Goal: Task Accomplishment & Management: Use online tool/utility

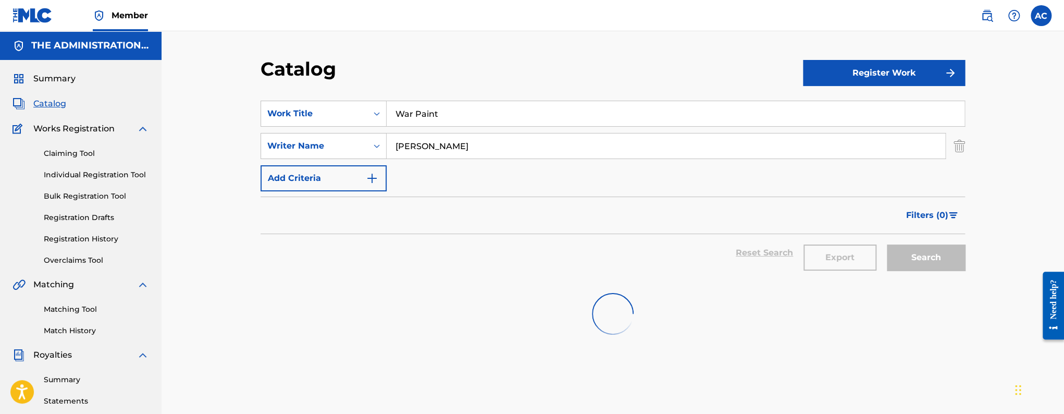
click at [413, 116] on input "War Paint" at bounding box center [676, 113] width 578 height 25
paste input "Long Days and Long NIghts"
type input "Long Days and Long NIghts"
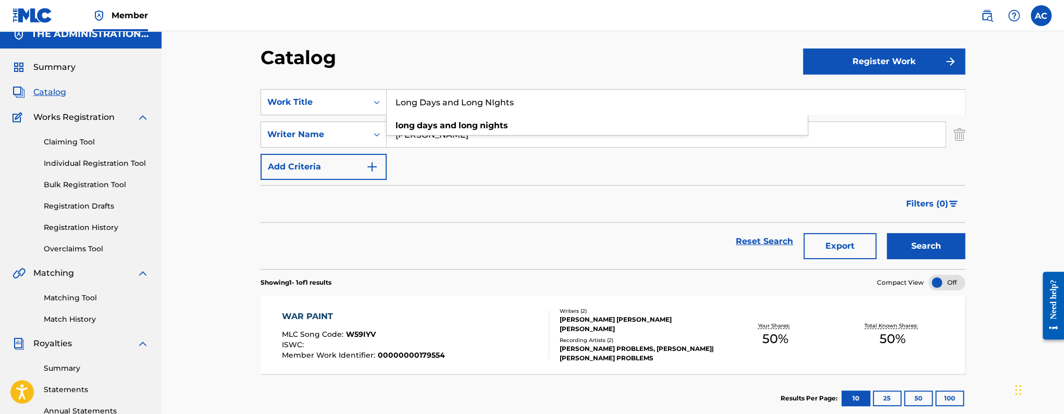
scroll to position [17, 0]
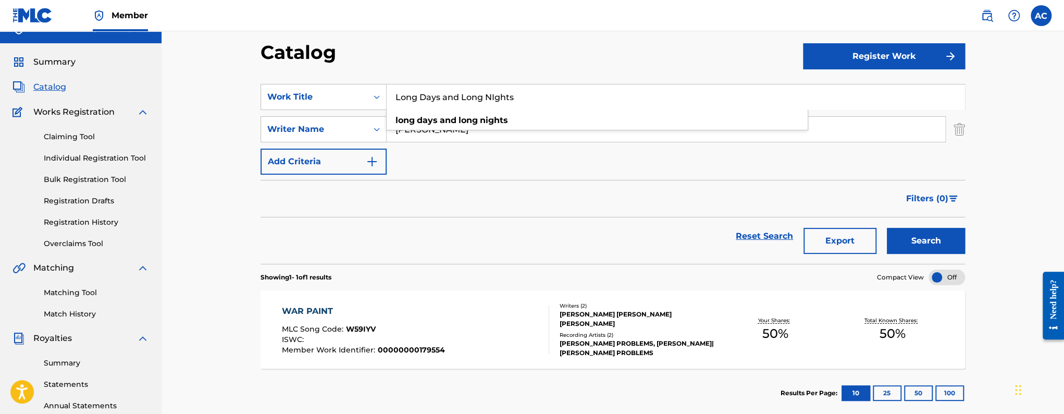
click at [919, 243] on button "Search" at bounding box center [926, 241] width 78 height 26
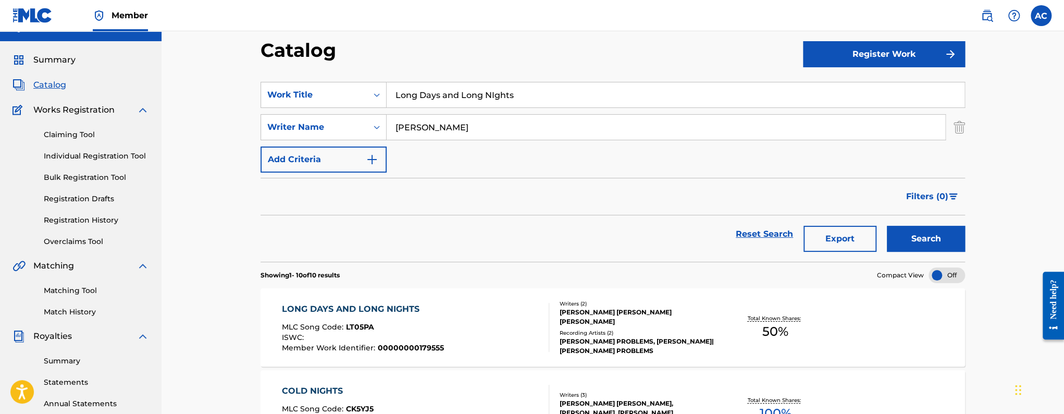
scroll to position [20, 0]
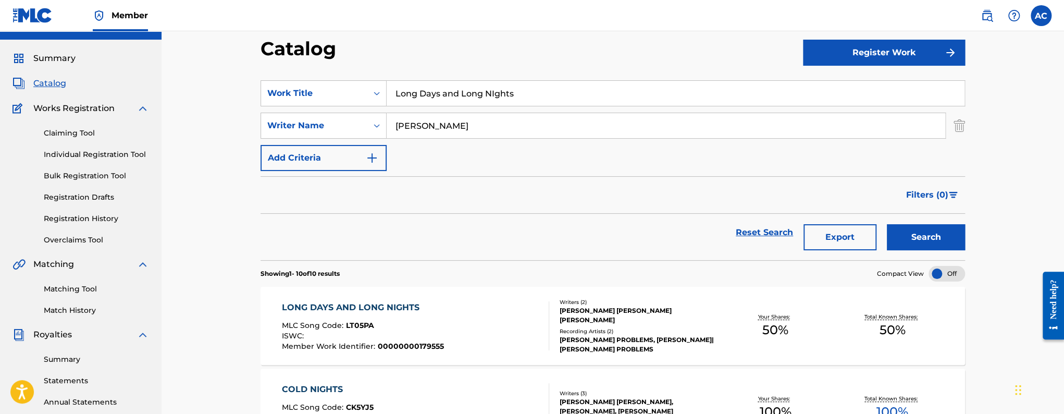
click at [455, 325] on div "LONG DAYS AND LONG NIGHTS MLC Song Code : LT05PA ISWC : Member Work Identifier …" at bounding box center [416, 325] width 268 height 49
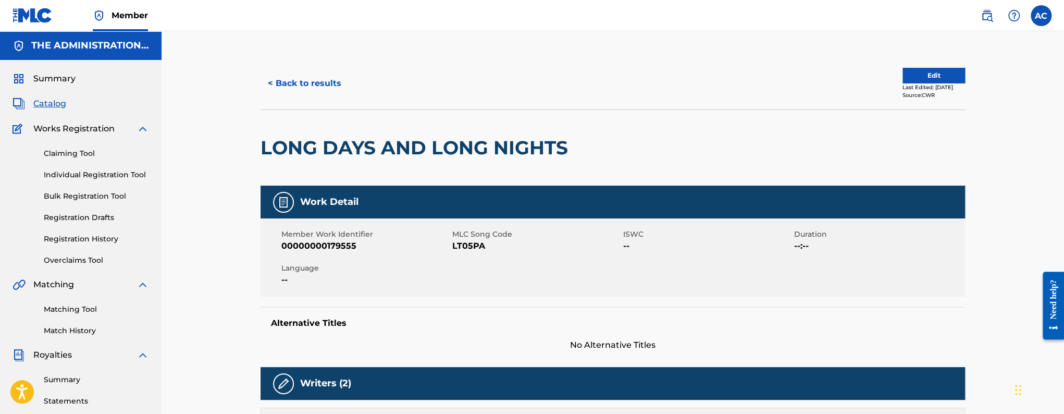
click at [393, 166] on div "LONG DAYS AND LONG NIGHTS" at bounding box center [416, 148] width 313 height 76
click at [394, 164] on div "LONG DAYS AND LONG NIGHTS" at bounding box center [416, 148] width 313 height 76
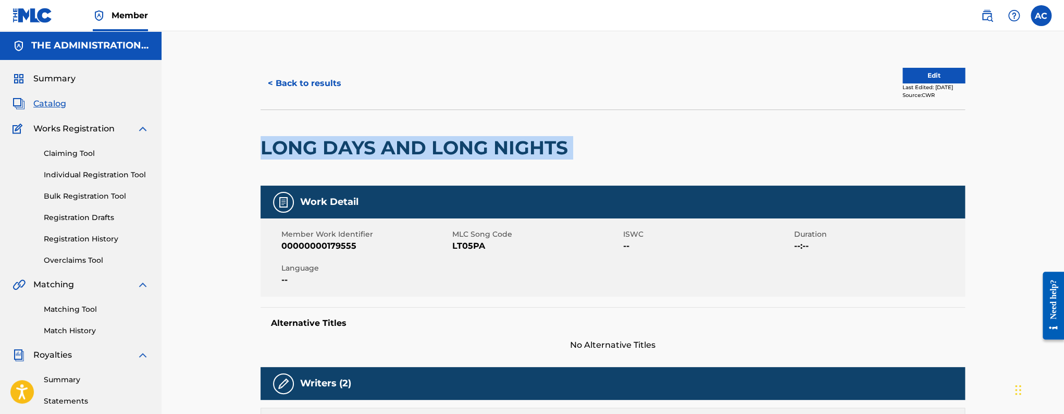
click at [394, 164] on div "LONG DAYS AND LONG NIGHTS" at bounding box center [416, 148] width 313 height 76
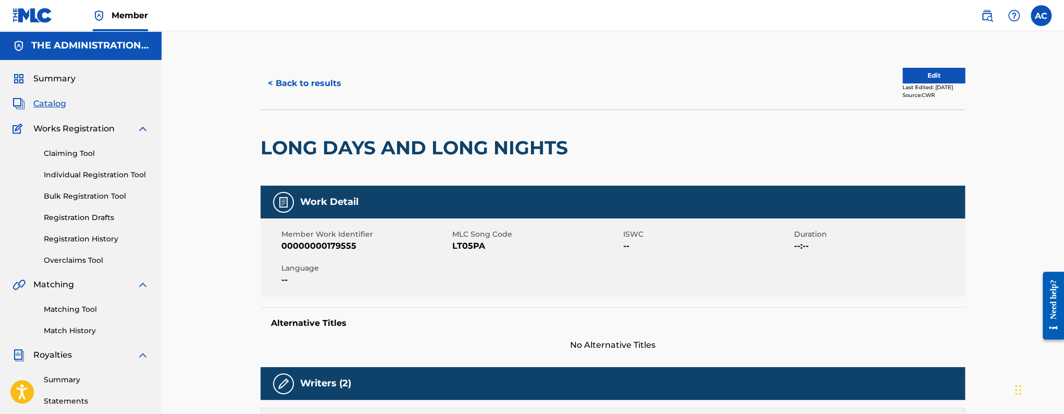
click at [468, 253] on div "Member Work Identifier 00000000179555 MLC Song Code LT05PA ISWC -- Duration --:…" at bounding box center [612, 257] width 704 height 78
click at [468, 251] on span "LT05PA" at bounding box center [536, 246] width 168 height 13
copy span "LT05PA"
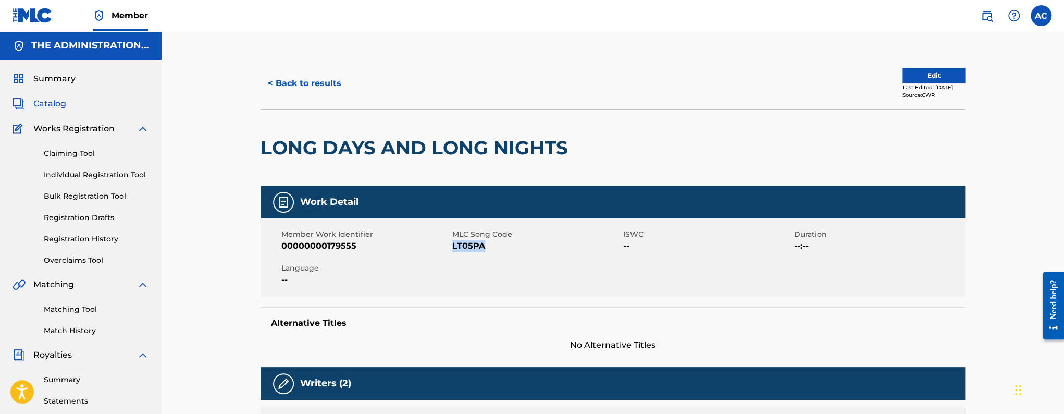
click at [326, 84] on button "< Back to results" at bounding box center [304, 83] width 88 height 26
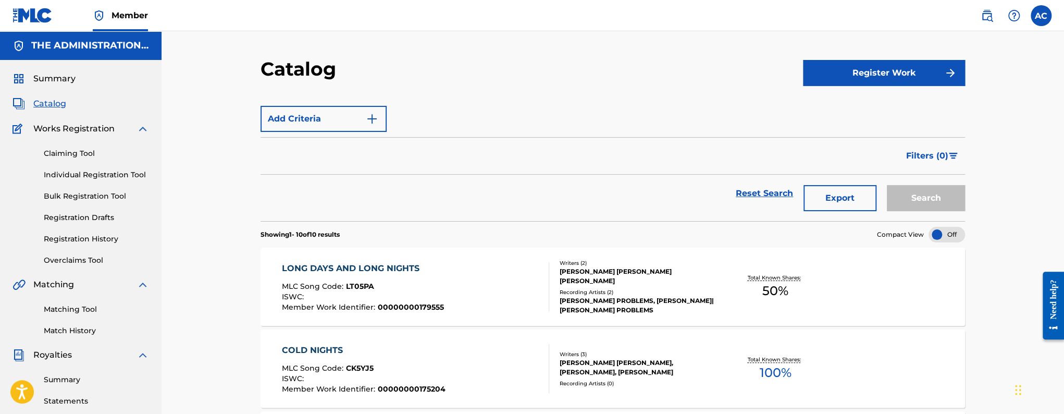
scroll to position [20, 0]
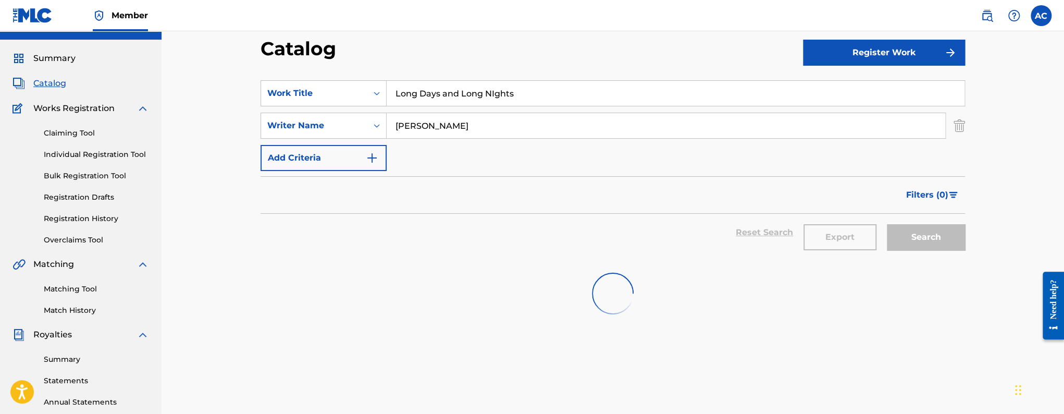
click at [425, 107] on div "SearchWithCriteriaac347c5d-c7c5-45ff-9a7d-f949bd5e9be4 Work Title Long Days and…" at bounding box center [612, 125] width 704 height 91
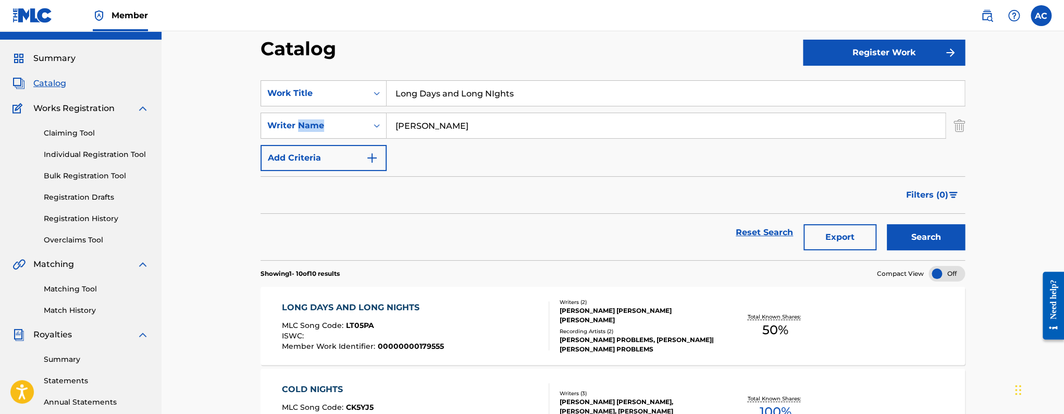
click at [425, 107] on div "SearchWithCriteriaac347c5d-c7c5-45ff-9a7d-f949bd5e9be4 Work Title Long Days and…" at bounding box center [612, 125] width 704 height 91
click at [425, 98] on input "Long Days and Long NIghts" at bounding box center [676, 93] width 578 height 25
paste input "In The Air"
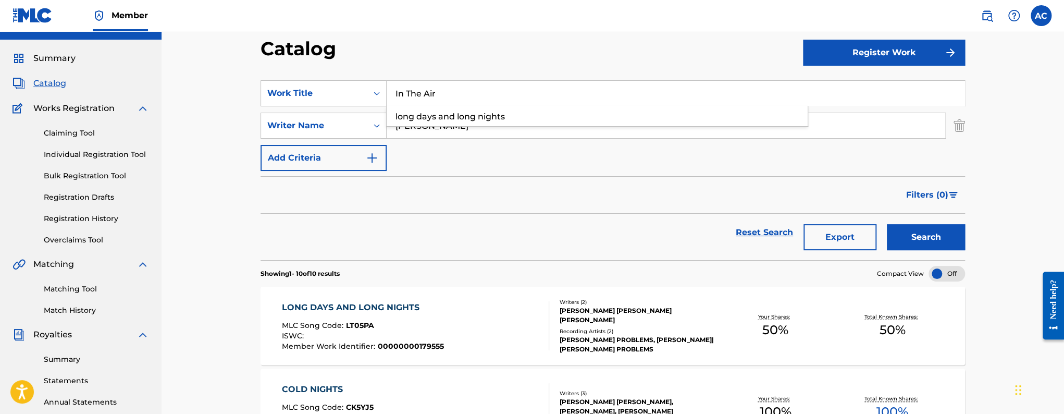
type input "In The Air"
click at [887, 224] on button "Search" at bounding box center [926, 237] width 78 height 26
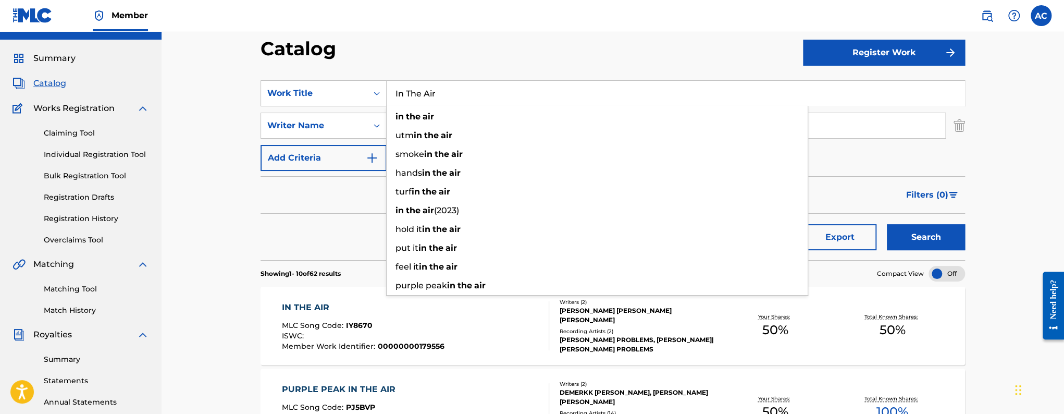
click at [341, 304] on div "IN THE AIR" at bounding box center [363, 307] width 163 height 13
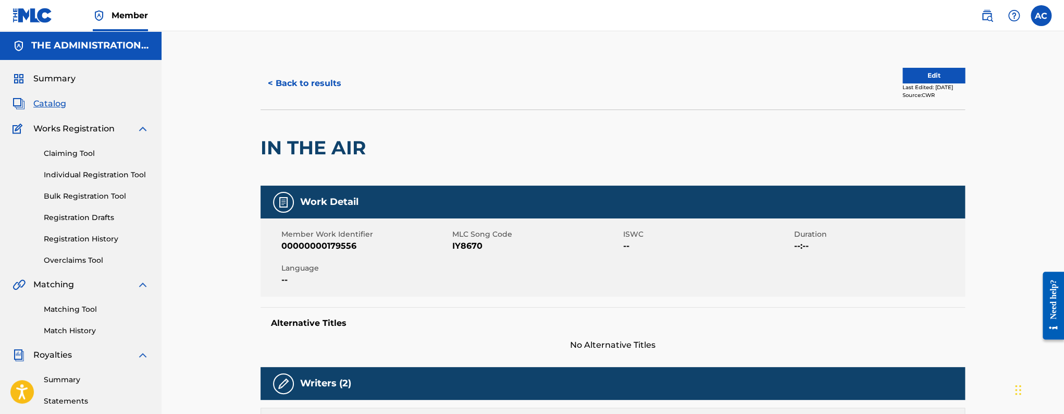
click at [271, 83] on button "< Back to results" at bounding box center [304, 83] width 88 height 26
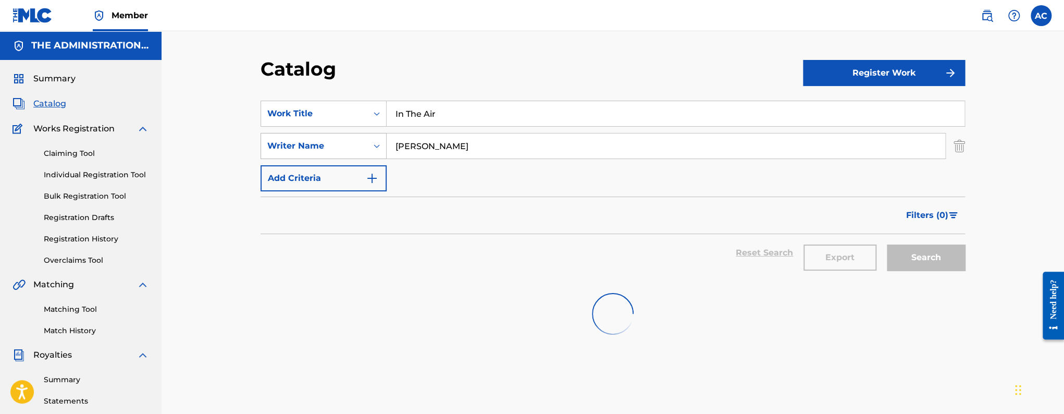
scroll to position [20, 0]
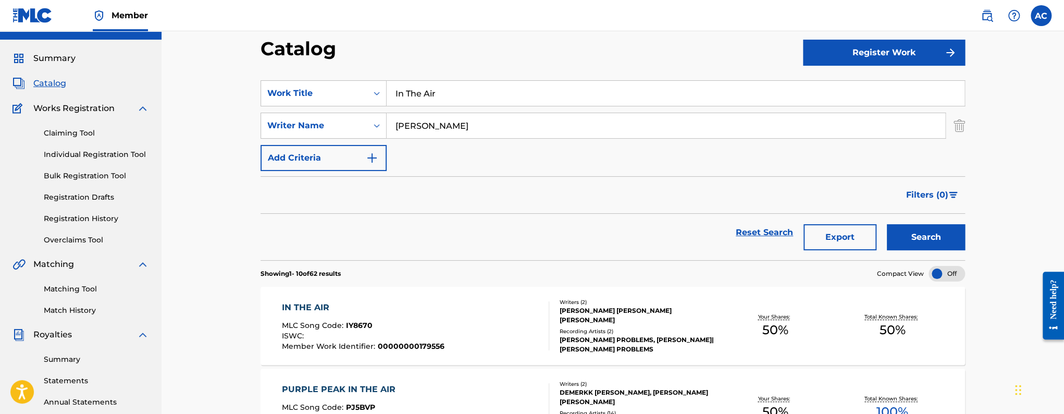
click at [487, 305] on div "IN THE AIR MLC Song Code : IY8670 ISWC : Member Work Identifier : 00000000179556" at bounding box center [416, 325] width 268 height 49
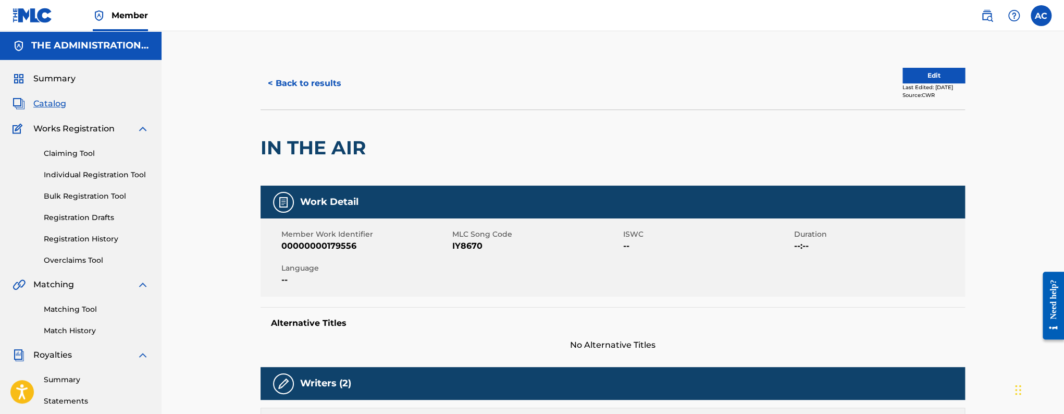
click at [335, 152] on h2 "IN THE AIR" at bounding box center [315, 147] width 110 height 23
copy div "IN THE AIR"
click at [472, 250] on span "IY8670" at bounding box center [536, 246] width 168 height 13
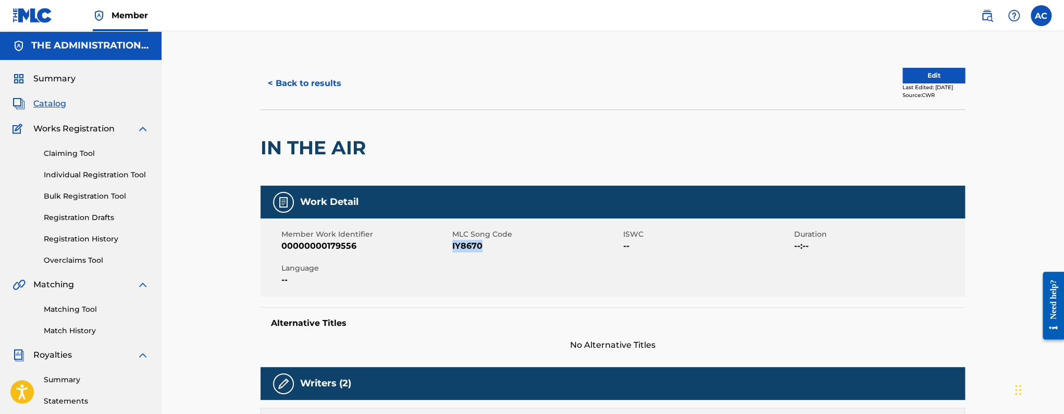
click at [472, 250] on span "IY8670" at bounding box center [536, 246] width 168 height 13
copy span "IY8670"
click at [320, 79] on button "< Back to results" at bounding box center [304, 83] width 88 height 26
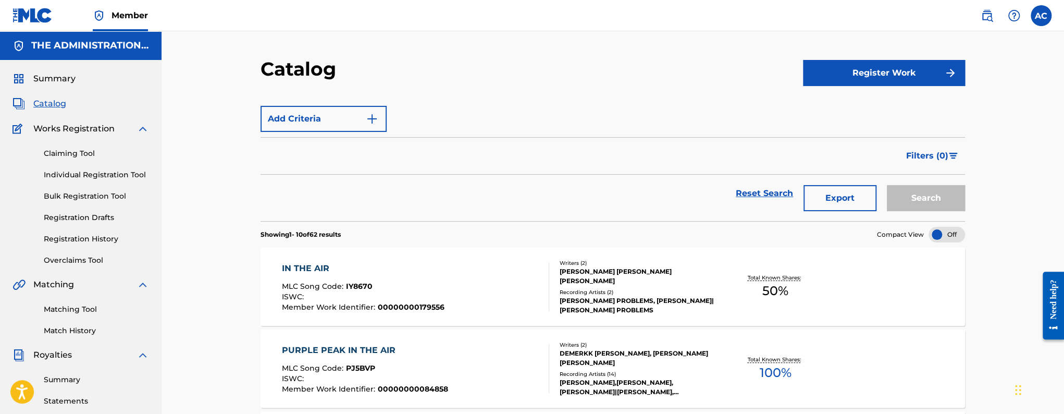
scroll to position [20, 0]
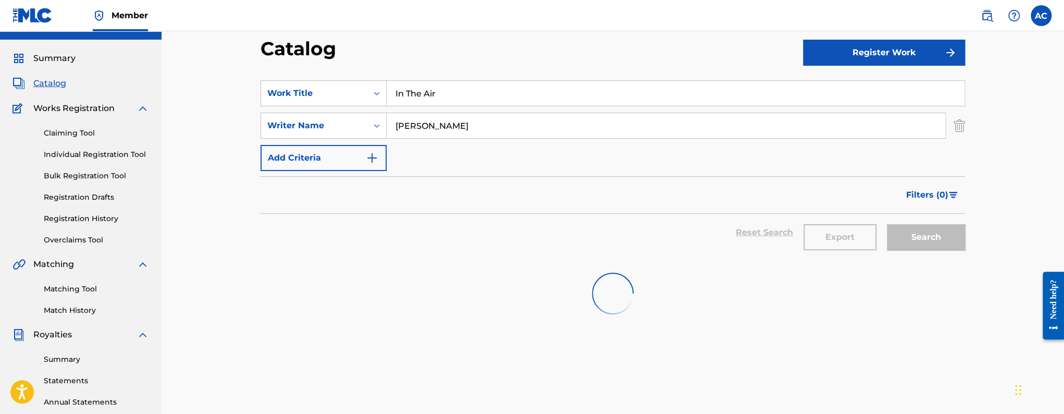
click at [431, 88] on input "In The Air" at bounding box center [676, 93] width 578 height 25
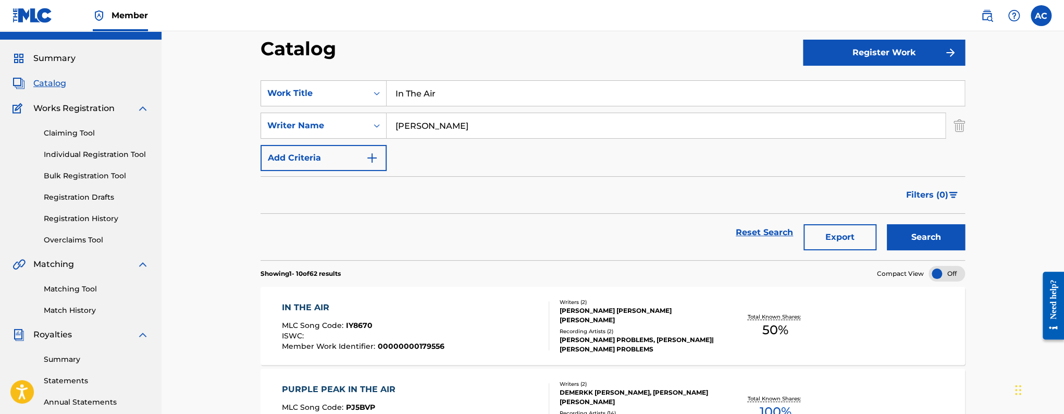
click at [431, 88] on input "In The Air" at bounding box center [676, 93] width 578 height 25
paste input "Jazz cigarette"
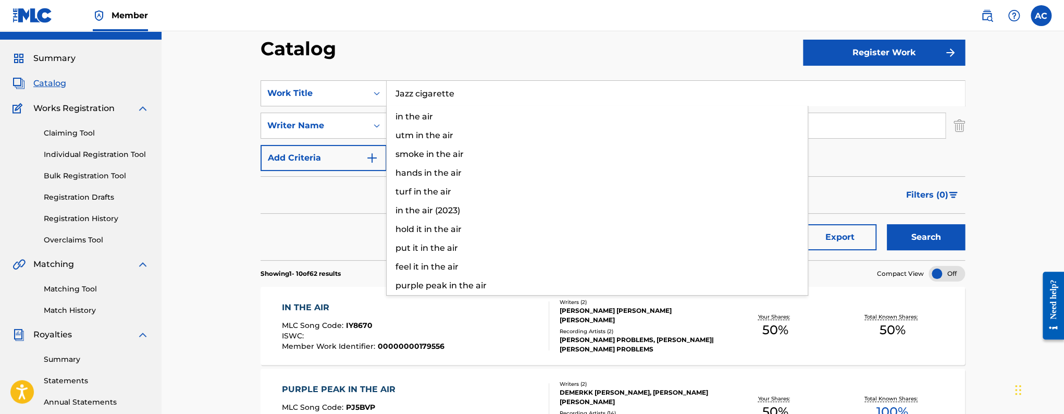
type input "Jazz cigarette"
click at [887, 224] on button "Search" at bounding box center [926, 237] width 78 height 26
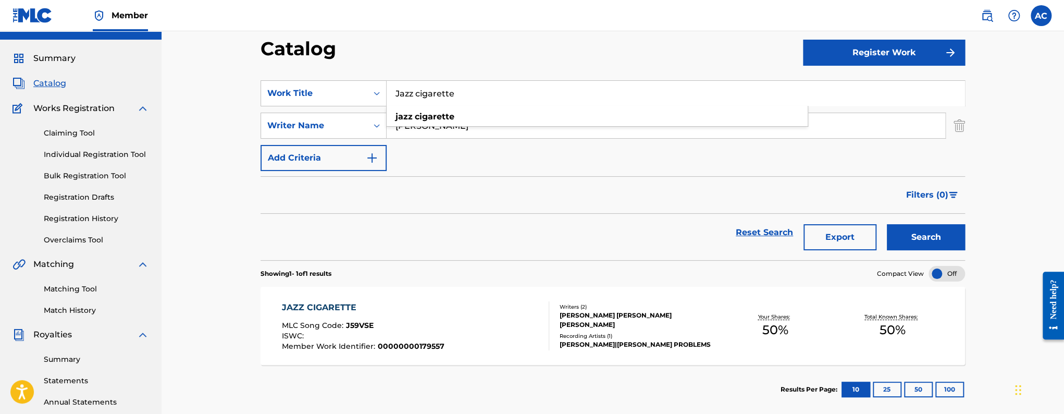
click at [600, 303] on div "Writers ( 2 )" at bounding box center [637, 307] width 157 height 8
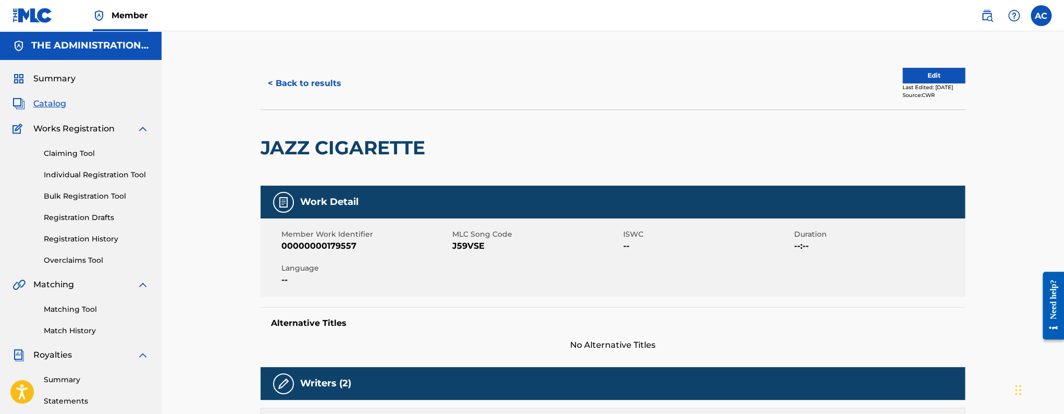
click at [312, 151] on h2 "JAZZ CIGARETTE" at bounding box center [345, 147] width 170 height 23
copy div "JAZZ CIGARETTE"
click at [464, 253] on div "Member Work Identifier 00000000179557 MLC Song Code J59VSE ISWC -- Duration --:…" at bounding box center [612, 257] width 704 height 78
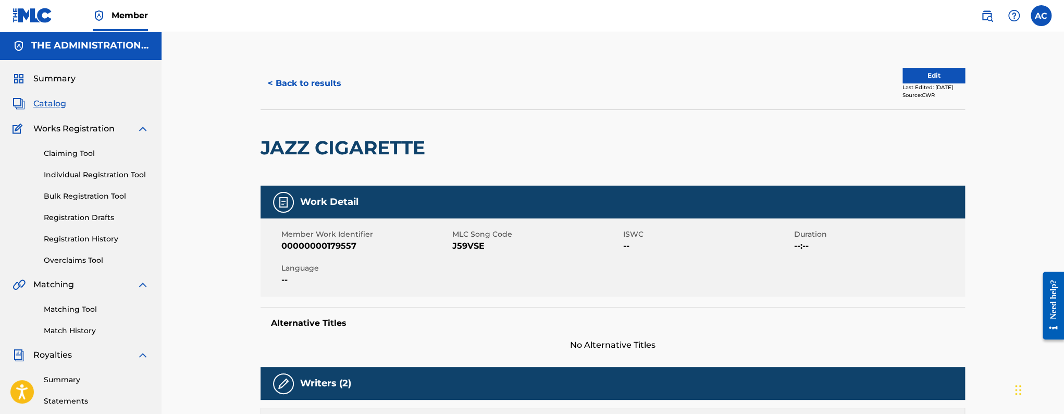
click at [464, 253] on div "Member Work Identifier 00000000179557 MLC Song Code J59VSE ISWC -- Duration --:…" at bounding box center [612, 257] width 704 height 78
click at [464, 247] on span "J59VSE" at bounding box center [536, 246] width 168 height 13
copy span "J59VSE"
click at [295, 86] on button "< Back to results" at bounding box center [304, 83] width 88 height 26
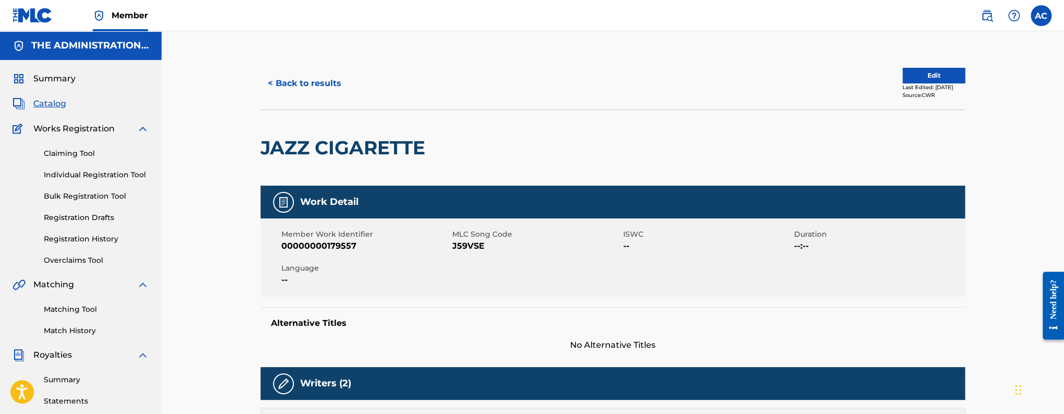
scroll to position [20, 0]
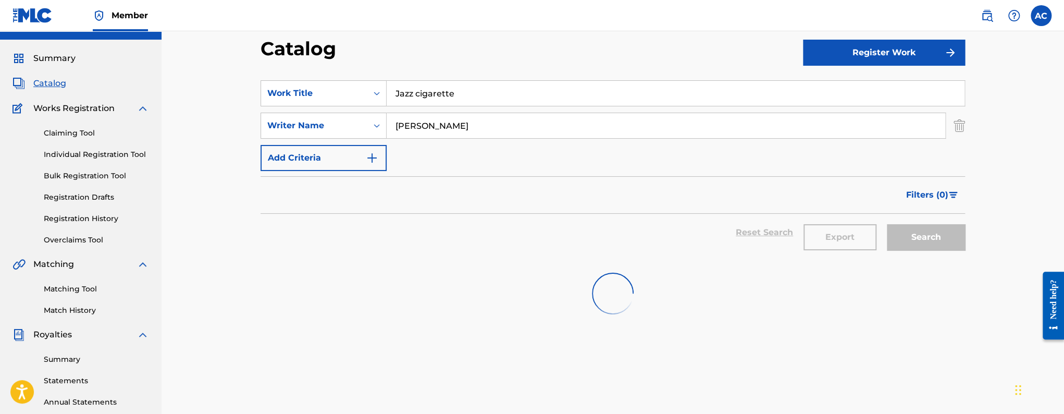
click at [412, 91] on input "Jazz cigarette" at bounding box center [676, 93] width 578 height 25
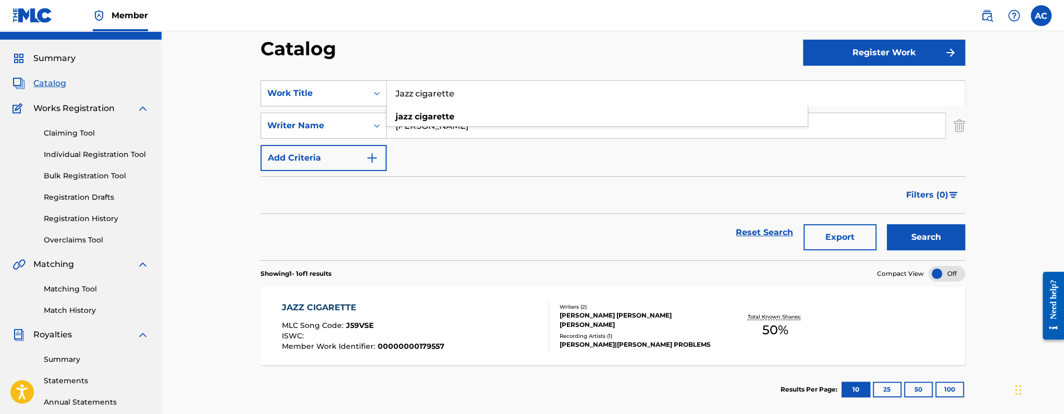
click at [412, 91] on input "Jazz cigarette" at bounding box center [676, 93] width 578 height 25
paste input "The Tabl"
type input "The Table"
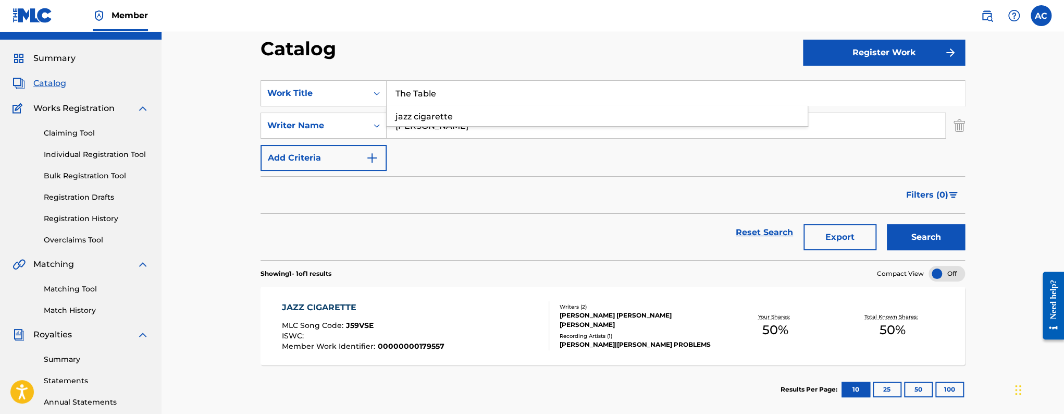
click at [887, 224] on button "Search" at bounding box center [926, 237] width 78 height 26
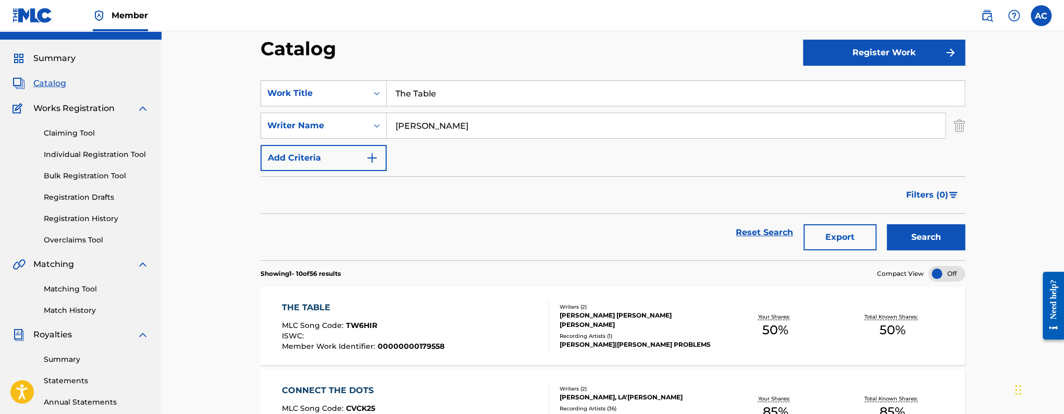
click at [305, 297] on div "THE TABLE MLC Song Code : TW6HIR ISWC : Member Work Identifier : 00000000179558…" at bounding box center [612, 325] width 704 height 78
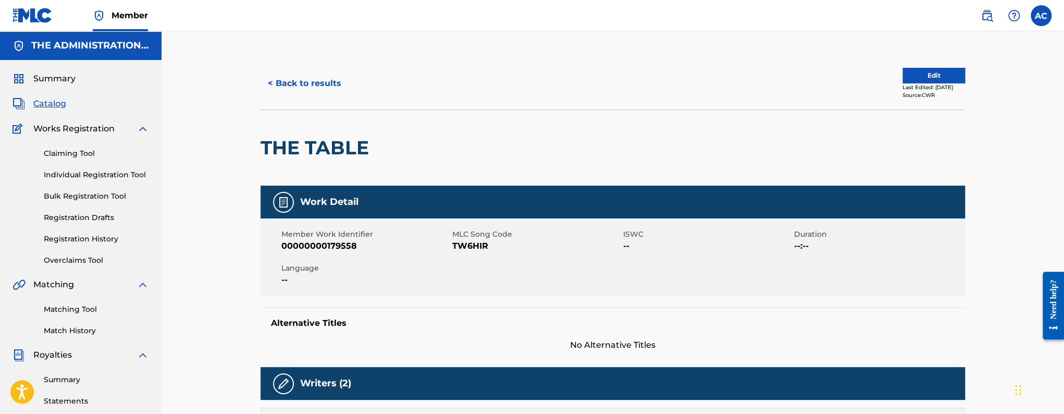
click at [321, 144] on h2 "THE TABLE" at bounding box center [317, 147] width 114 height 23
copy div "THE TABLE"
click at [469, 244] on span "TW6HIR" at bounding box center [536, 246] width 168 height 13
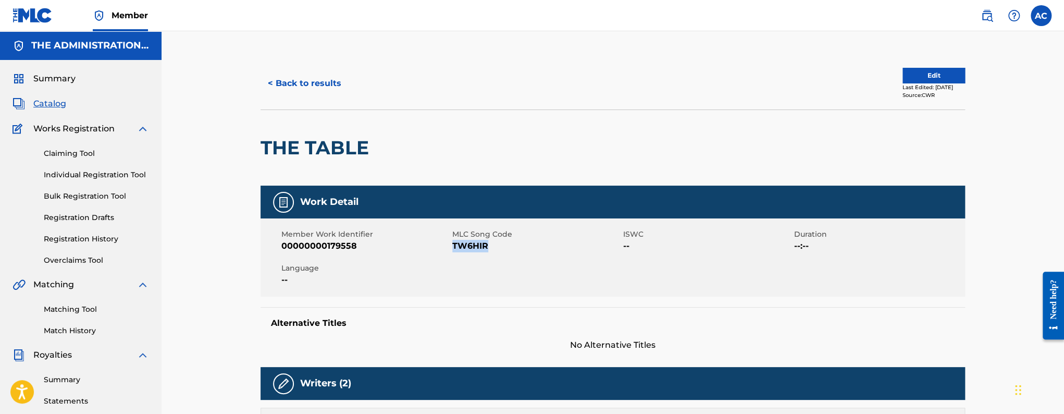
click at [469, 244] on span "TW6HIR" at bounding box center [536, 246] width 168 height 13
copy span "TW6HIR"
click at [286, 73] on button "< Back to results" at bounding box center [304, 83] width 88 height 26
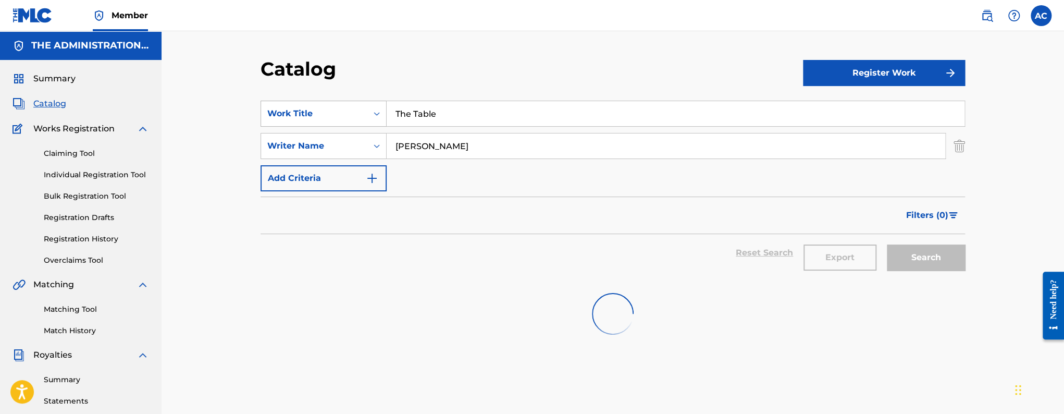
scroll to position [20, 0]
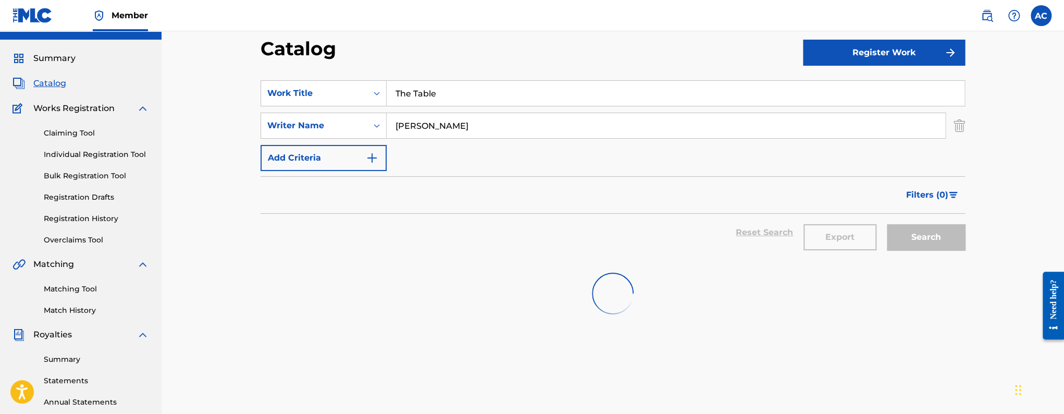
click at [407, 100] on input "The Table" at bounding box center [676, 93] width 578 height 25
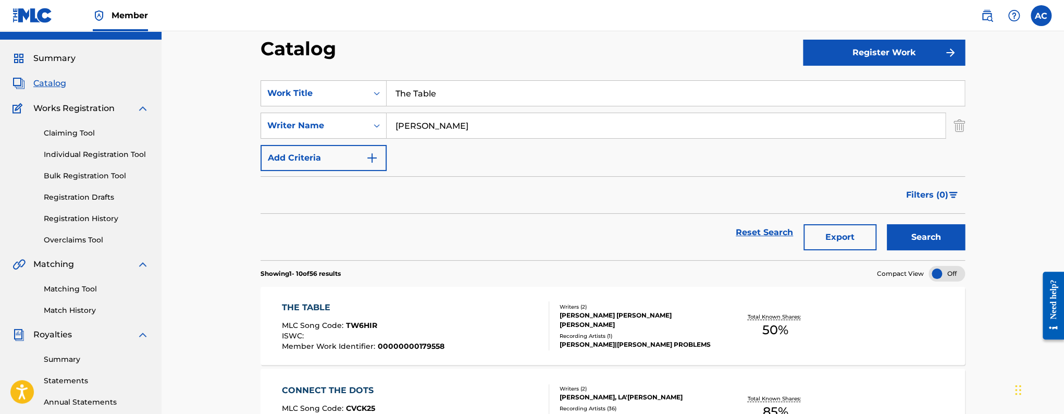
paste input "Look And Listen"
type input "Look And Listen"
click at [887, 224] on button "Search" at bounding box center [926, 237] width 78 height 26
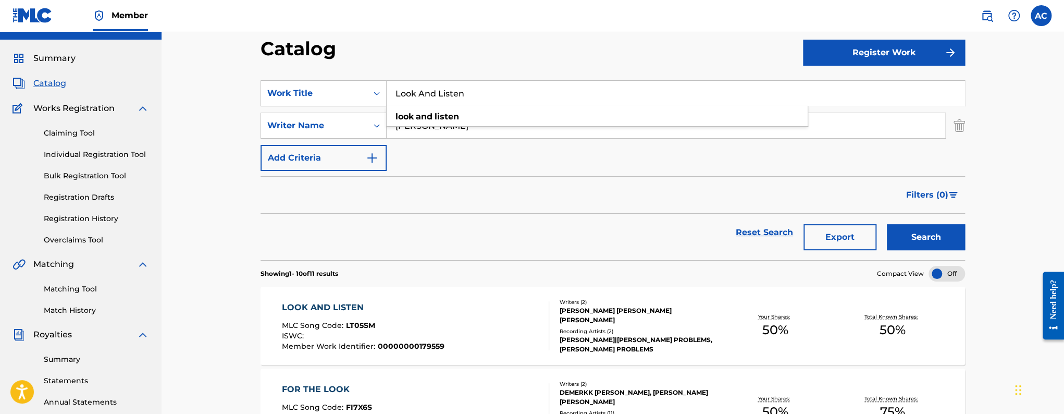
click at [355, 316] on div "LOOK AND LISTEN MLC Song Code : LT05SM ISWC : Member Work Identifier : 00000000…" at bounding box center [363, 325] width 163 height 49
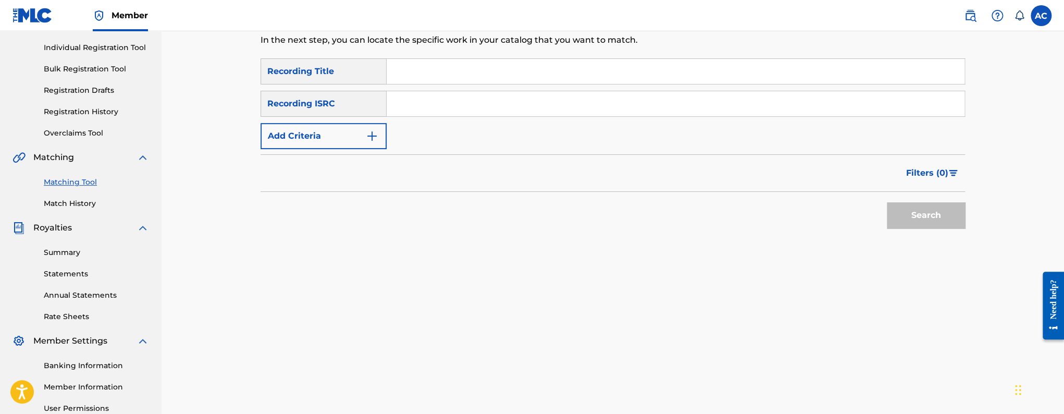
click at [500, 104] on input "Search Form" at bounding box center [676, 103] width 578 height 25
paste input "QZDA42425075"
type input "QZDA42425075"
click at [940, 217] on button "Search" at bounding box center [926, 215] width 78 height 26
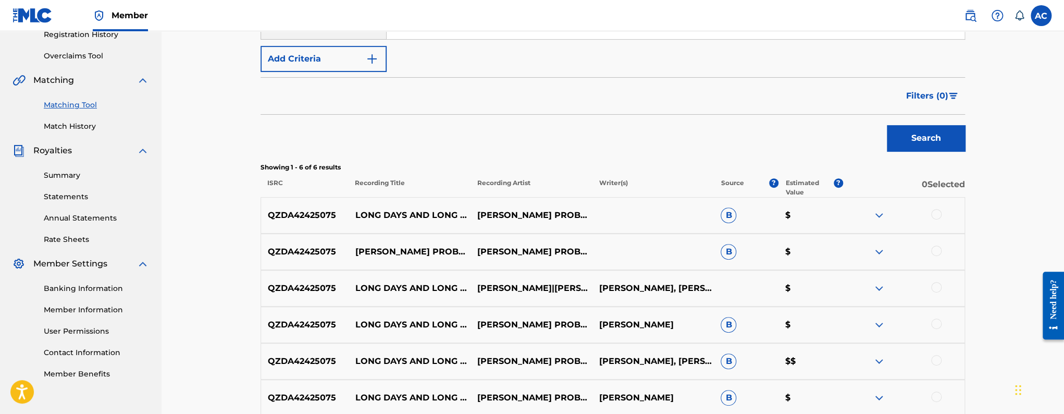
scroll to position [308, 0]
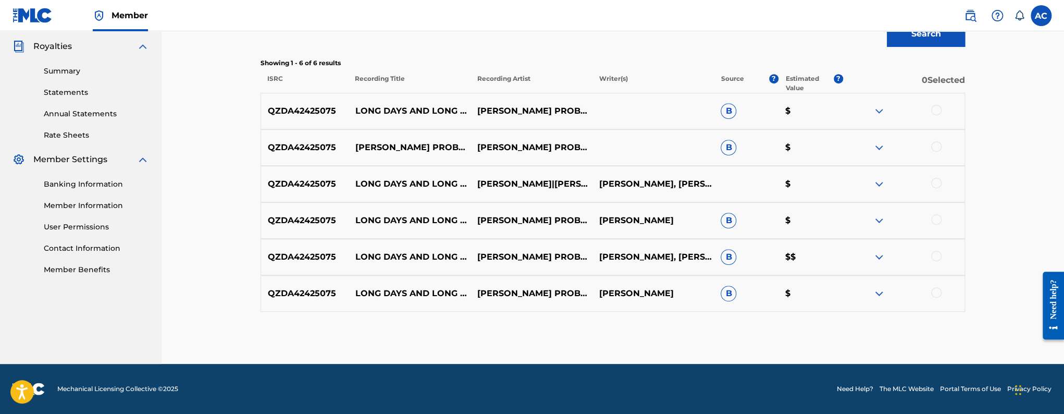
click at [940, 111] on div at bounding box center [936, 110] width 10 height 10
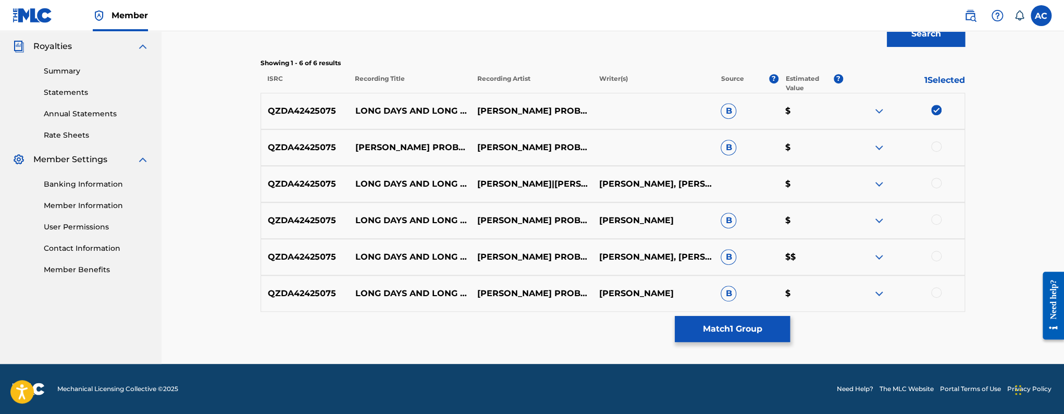
click at [933, 147] on div at bounding box center [936, 146] width 10 height 10
click at [935, 185] on div at bounding box center [936, 183] width 10 height 10
click at [939, 218] on div at bounding box center [936, 219] width 10 height 10
click at [935, 259] on div at bounding box center [936, 256] width 10 height 10
click at [938, 294] on div at bounding box center [936, 292] width 10 height 10
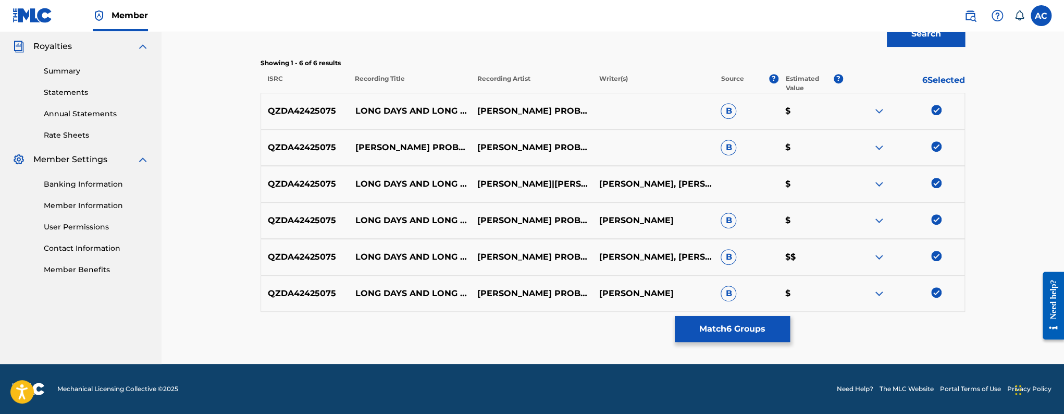
click at [770, 327] on button "Match 6 Groups" at bounding box center [732, 329] width 115 height 26
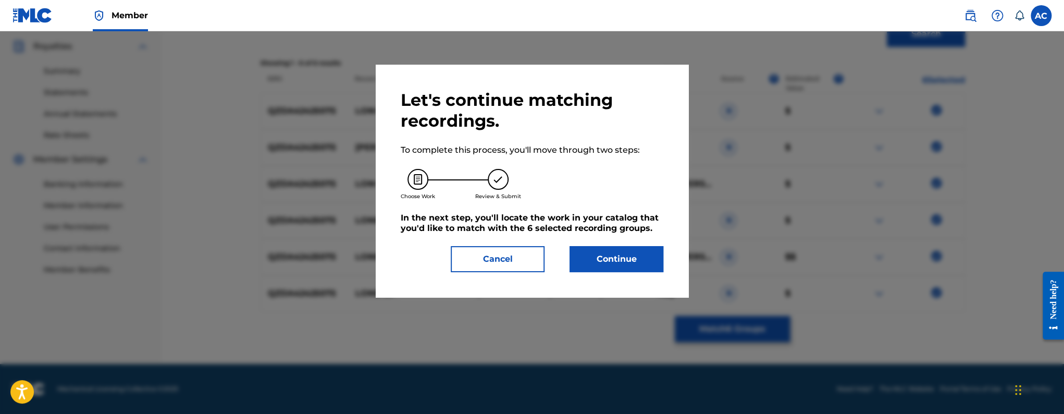
click at [634, 249] on button "Continue" at bounding box center [616, 259] width 94 height 26
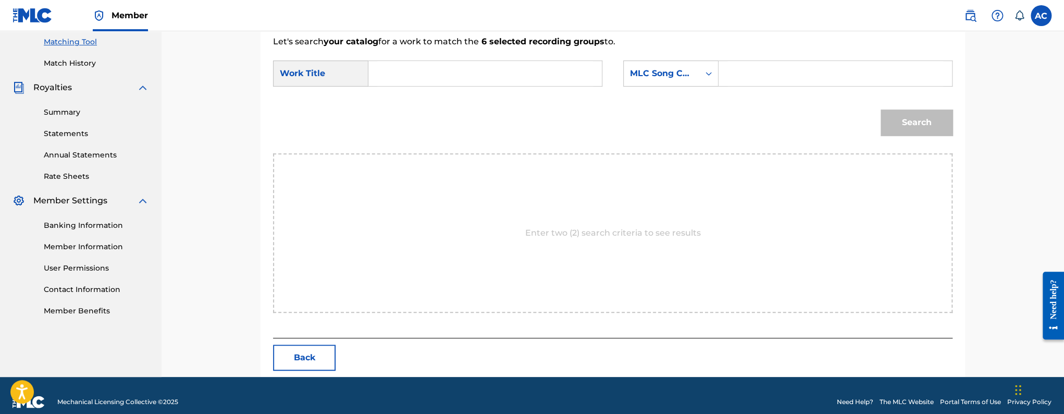
scroll to position [280, 0]
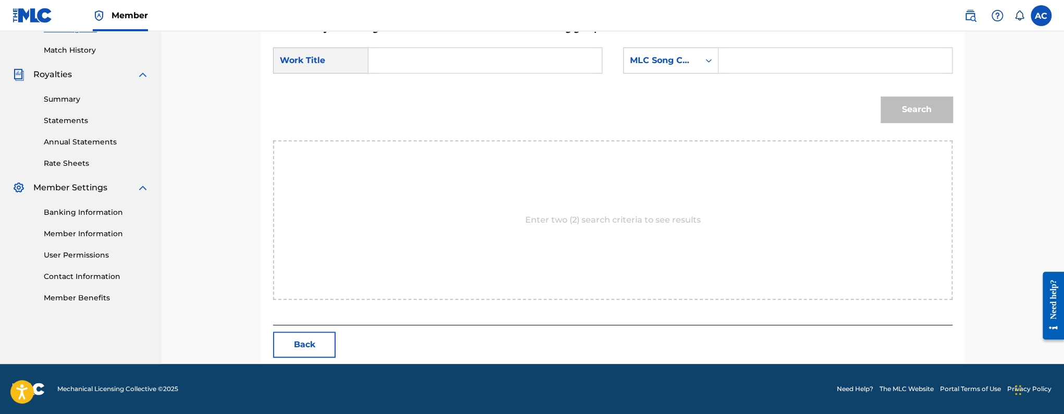
click at [455, 64] on input "Search Form" at bounding box center [485, 60] width 216 height 25
paste input "LONG DAYS AND LONG NIGHTS"
type input "LONG DAYS AND LONG NIGHTS"
click at [789, 61] on input "Search Form" at bounding box center [835, 60] width 216 height 25
paste input "LT05PA"
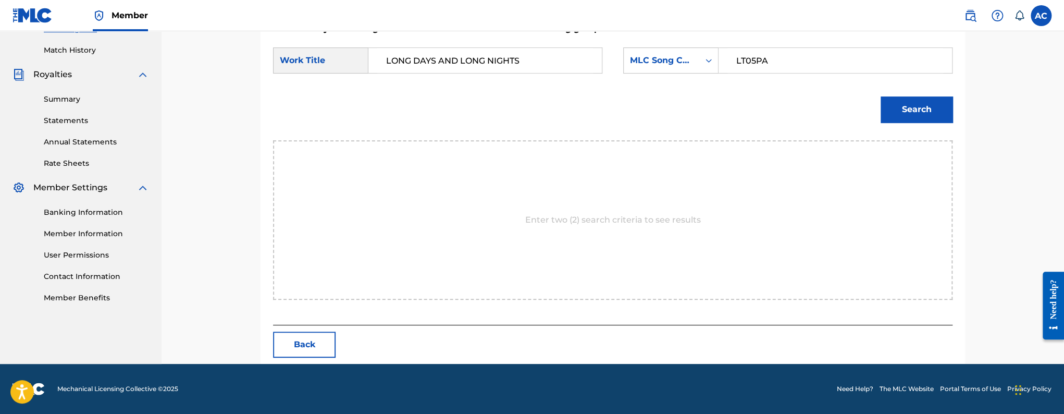
type input "LT05PA"
click at [924, 110] on button "Search" at bounding box center [916, 109] width 72 height 26
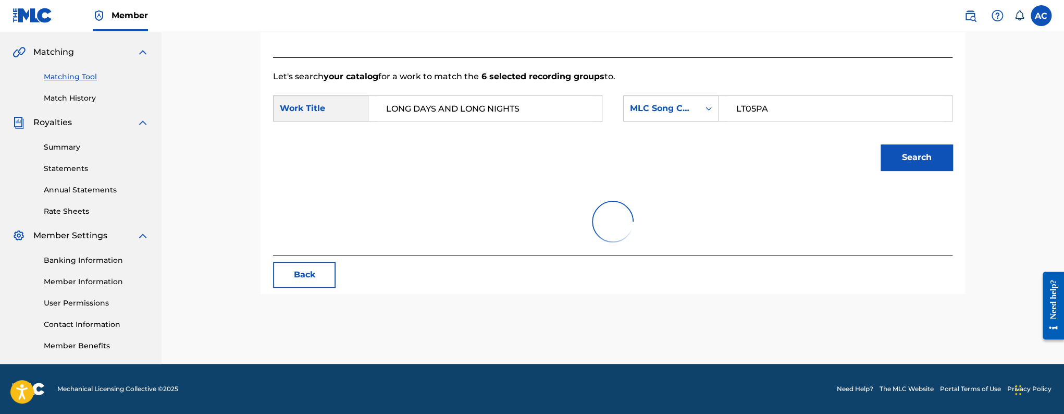
scroll to position [249, 0]
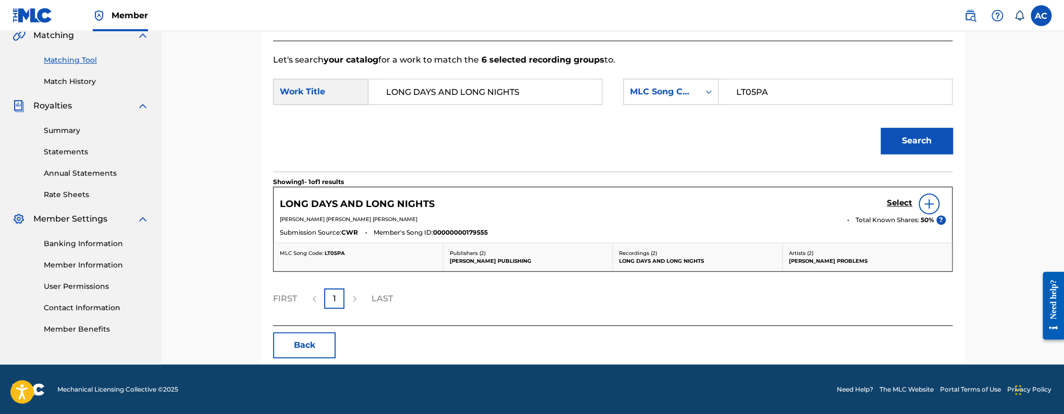
click at [904, 201] on h5 "Select" at bounding box center [900, 203] width 26 height 10
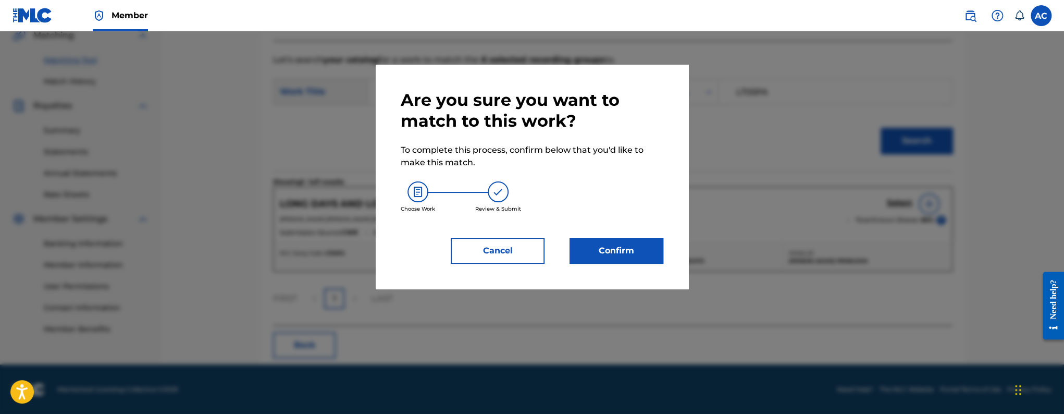
click at [612, 248] on button "Confirm" at bounding box center [616, 251] width 94 height 26
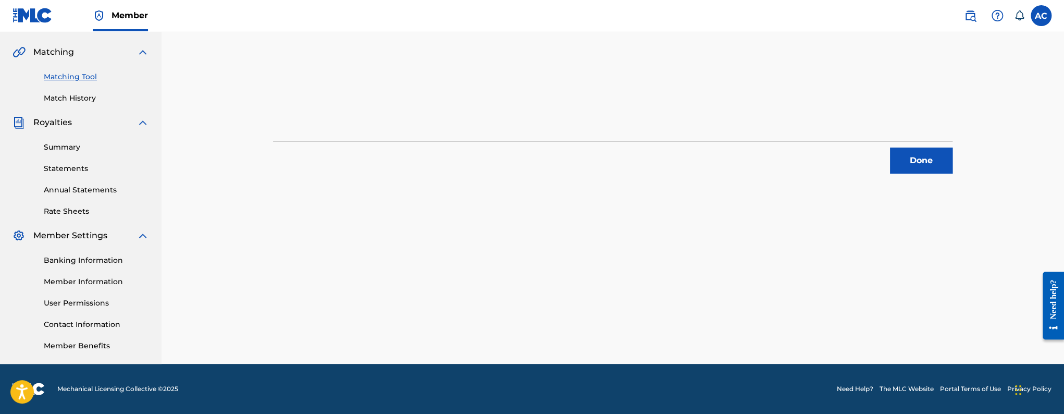
click at [935, 155] on button "Done" at bounding box center [921, 160] width 63 height 26
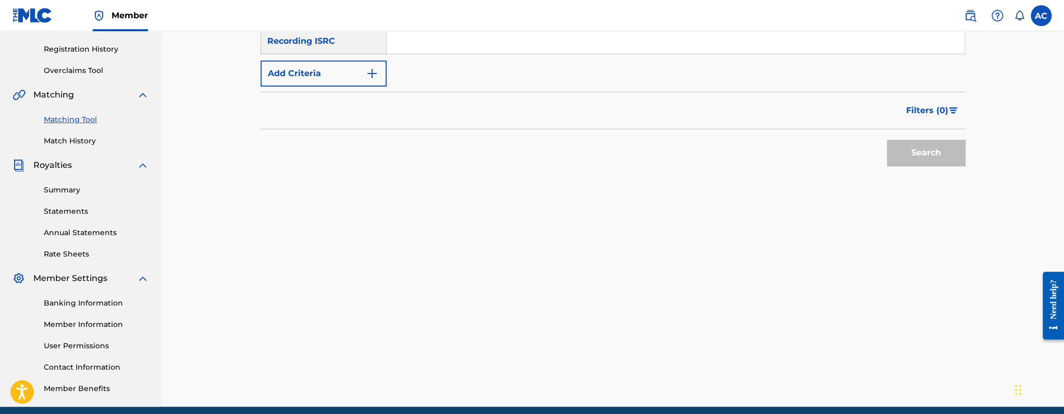
scroll to position [123, 0]
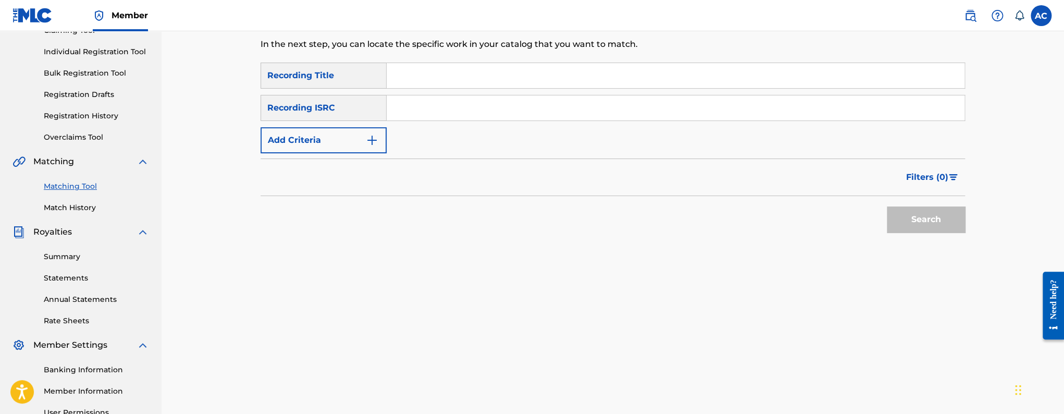
click at [476, 115] on input "Search Form" at bounding box center [676, 107] width 578 height 25
paste input "QZDA42425078"
type input "QZDA42425078"
click at [887, 206] on button "Search" at bounding box center [926, 219] width 78 height 26
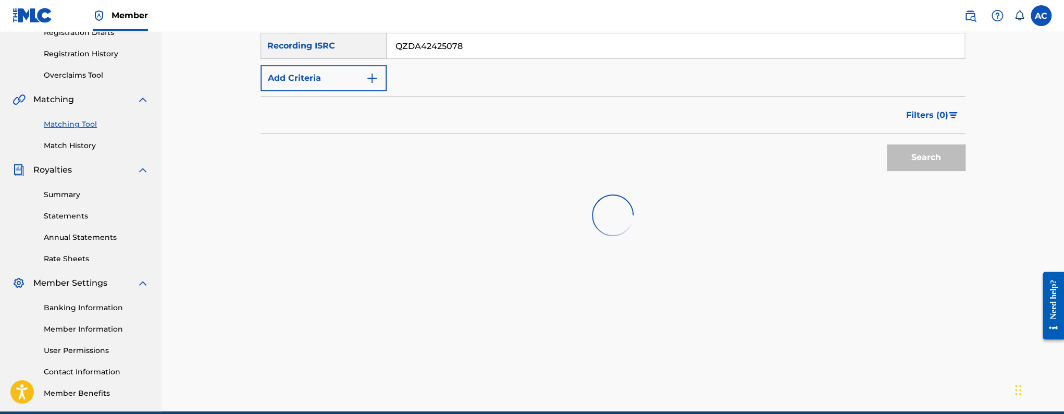
scroll to position [232, 0]
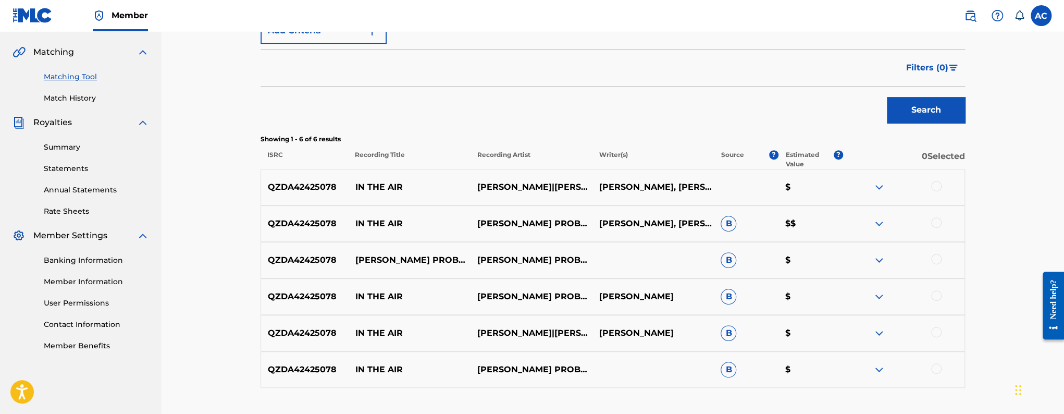
click at [939, 183] on div at bounding box center [936, 186] width 10 height 10
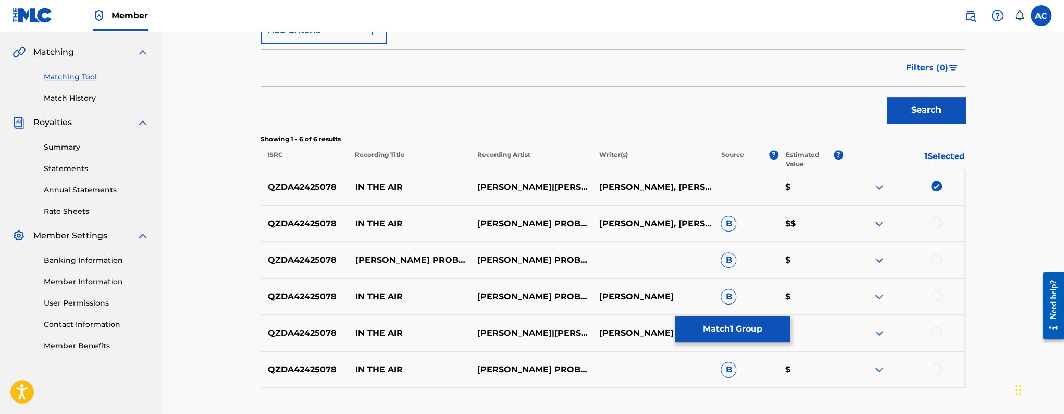
click at [937, 221] on div at bounding box center [936, 222] width 10 height 10
click at [934, 259] on div at bounding box center [936, 259] width 10 height 10
click at [937, 293] on div at bounding box center [936, 295] width 10 height 10
click at [940, 333] on div at bounding box center [936, 332] width 10 height 10
click at [935, 364] on div at bounding box center [936, 368] width 10 height 10
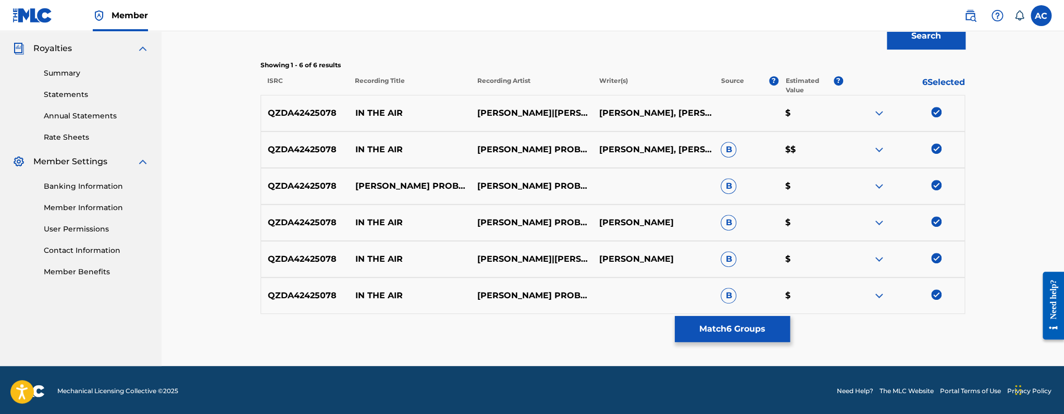
scroll to position [308, 0]
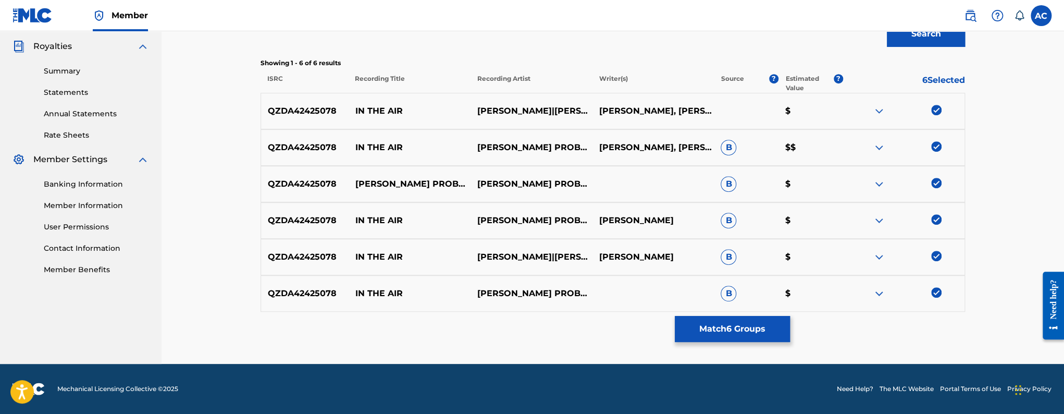
click at [751, 335] on button "Match 6 Groups" at bounding box center [732, 329] width 115 height 26
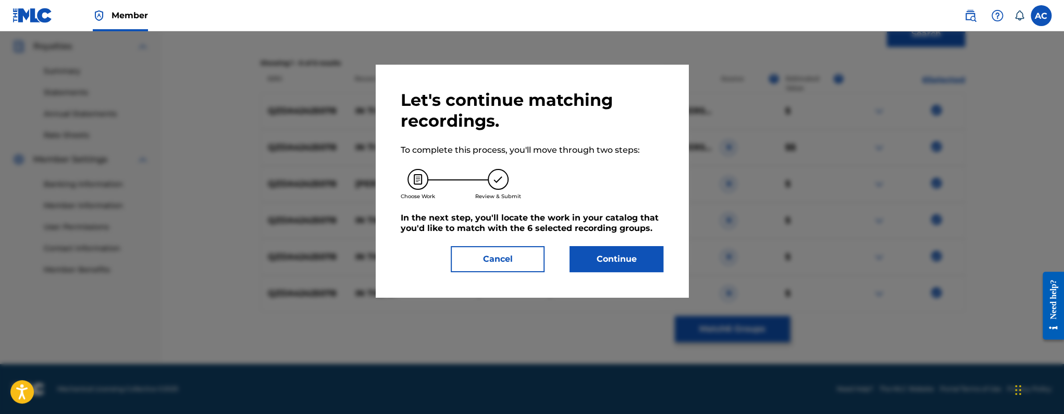
click at [608, 267] on button "Continue" at bounding box center [616, 259] width 94 height 26
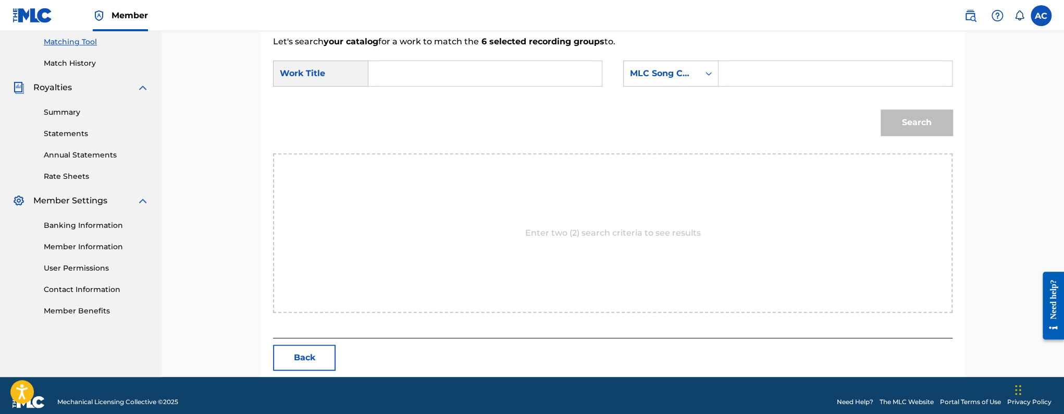
scroll to position [280, 0]
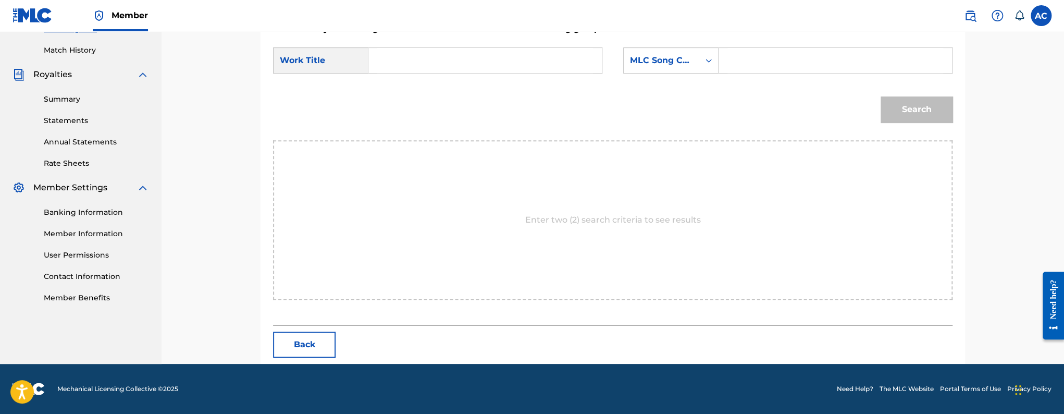
click at [543, 69] on input "Search Form" at bounding box center [485, 60] width 216 height 25
paste input "IN THE AIR"
type input "IN THE AIR"
click at [760, 66] on input "Search Form" at bounding box center [835, 60] width 216 height 25
paste input "IY8670"
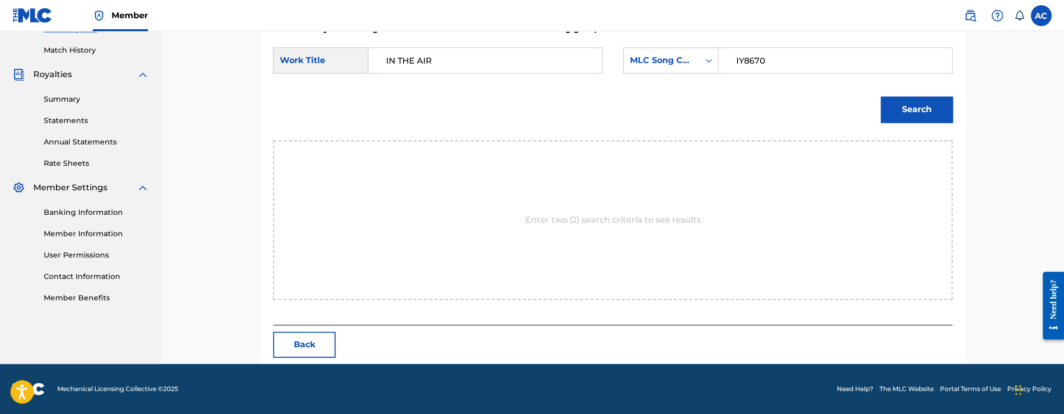
type input "IY8670"
click at [906, 103] on button "Search" at bounding box center [916, 109] width 72 height 26
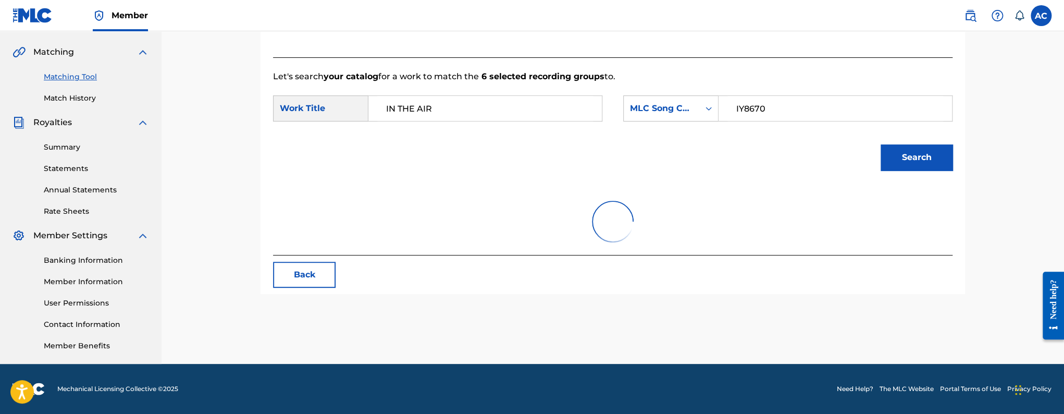
scroll to position [249, 0]
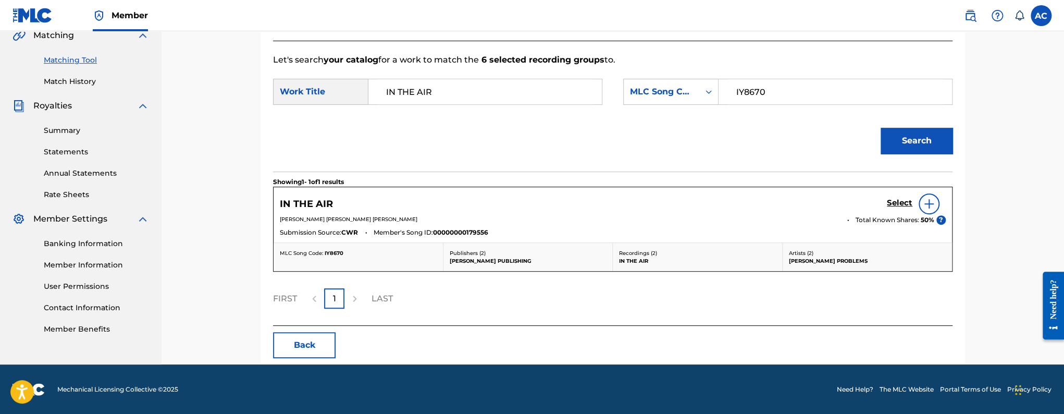
click at [888, 202] on h5 "Select" at bounding box center [900, 203] width 26 height 10
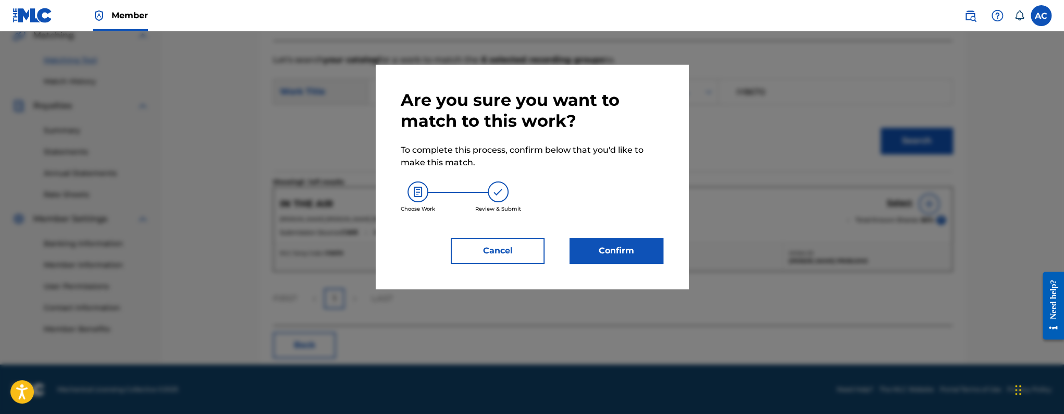
click at [577, 250] on button "Confirm" at bounding box center [616, 251] width 94 height 26
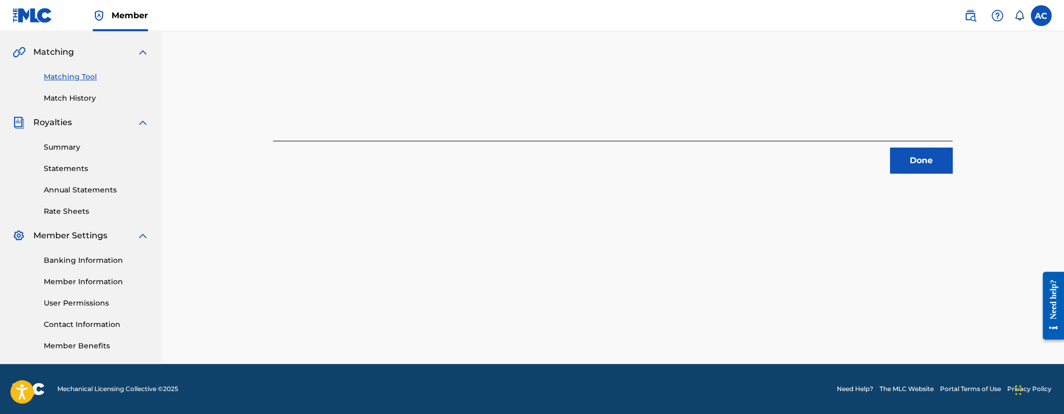
click at [910, 167] on button "Done" at bounding box center [921, 160] width 63 height 26
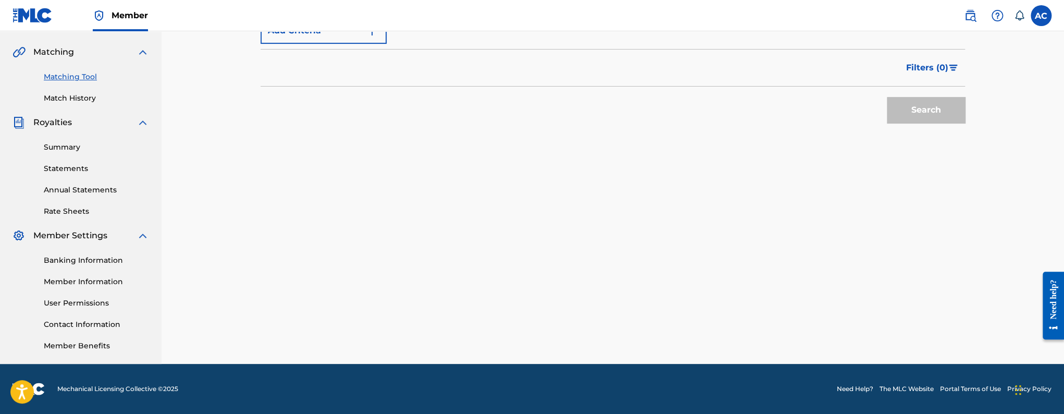
scroll to position [0, 0]
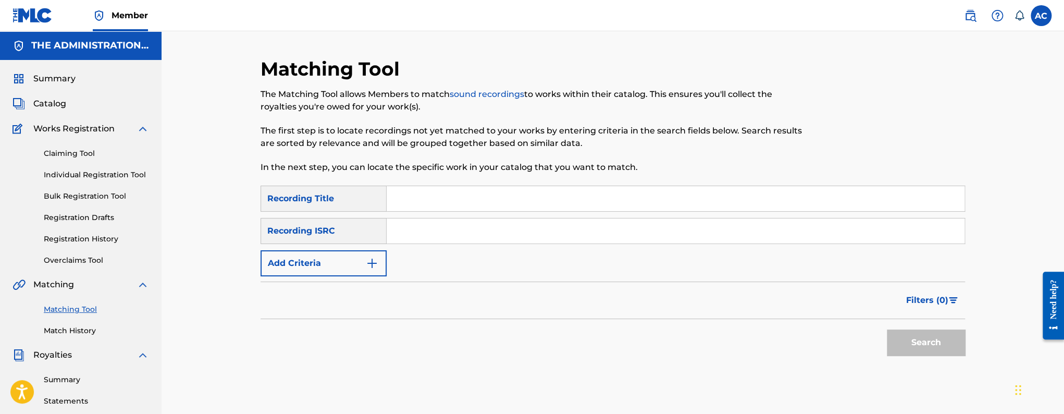
click at [458, 240] on input "Search Form" at bounding box center [676, 230] width 578 height 25
paste input "QZWFE2448203"
type input "QZWFE2448203"
click at [946, 342] on button "Search" at bounding box center [926, 342] width 78 height 26
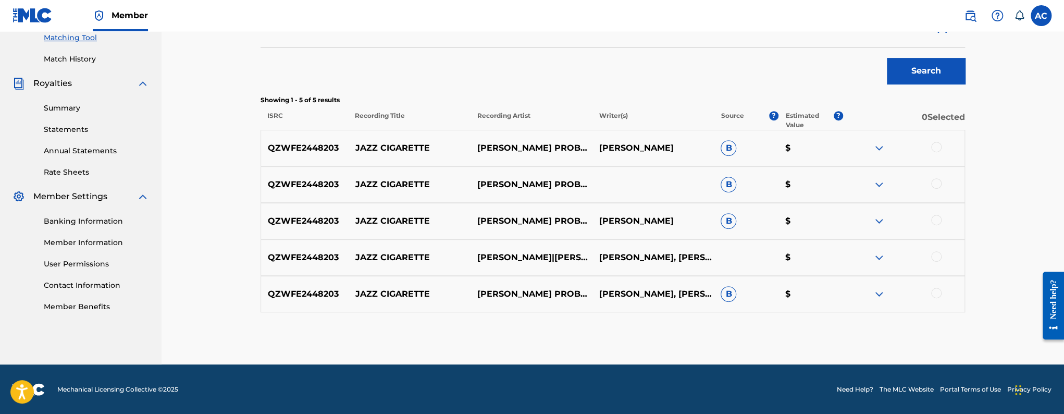
scroll to position [272, 0]
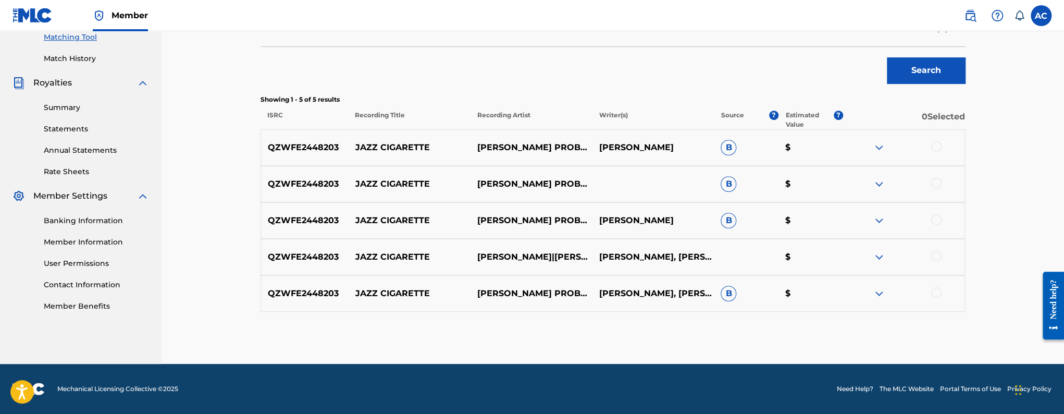
click at [935, 148] on div at bounding box center [936, 146] width 10 height 10
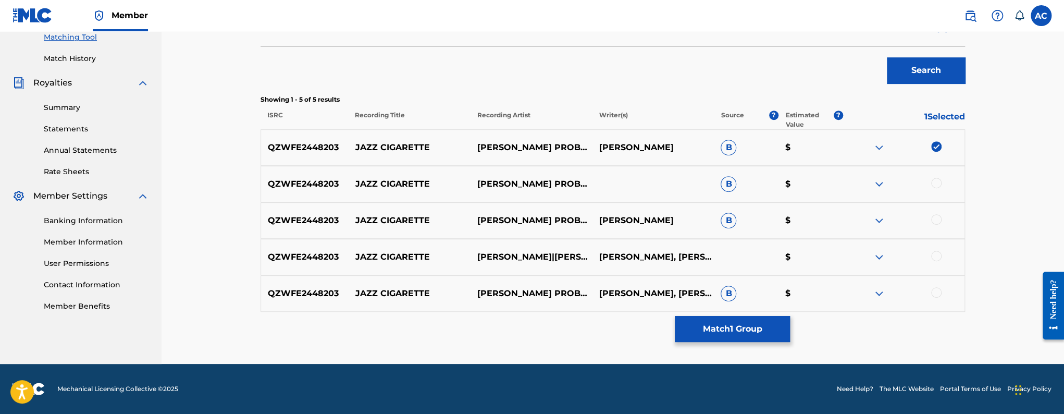
click at [939, 180] on div at bounding box center [936, 183] width 10 height 10
click at [935, 219] on div at bounding box center [936, 219] width 10 height 10
click at [939, 255] on div at bounding box center [936, 256] width 10 height 10
click at [939, 291] on div at bounding box center [936, 292] width 10 height 10
click at [739, 333] on button "Match 5 Groups" at bounding box center [732, 329] width 115 height 26
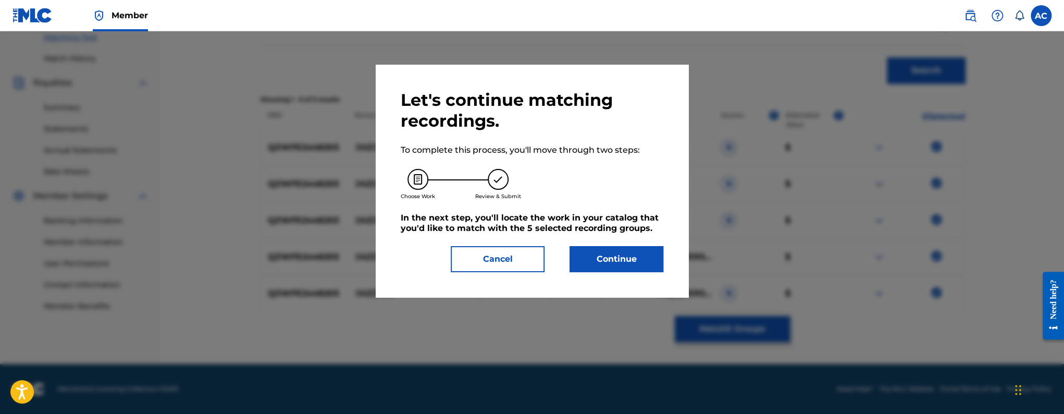
click at [610, 270] on button "Continue" at bounding box center [616, 259] width 94 height 26
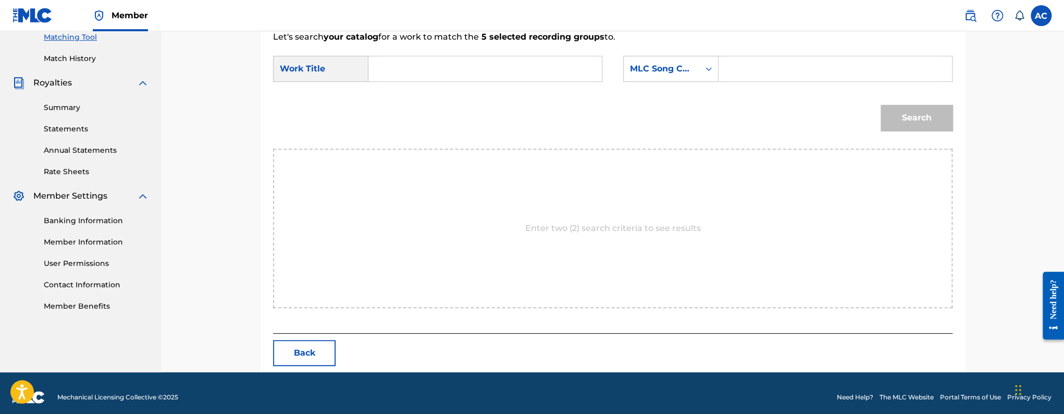
click at [517, 56] on div "Search Form" at bounding box center [485, 69] width 234 height 26
click at [533, 81] on div "SearchWithCriteriae2a7c794-5108-4d35-a620-c6424d796104 Work Title SearchWithCri…" at bounding box center [612, 72] width 679 height 32
click at [385, 75] on input "Search Form" at bounding box center [485, 68] width 216 height 25
paste input "JAZZ CIGARETTE"
type input "JAZZ CIGARETTE"
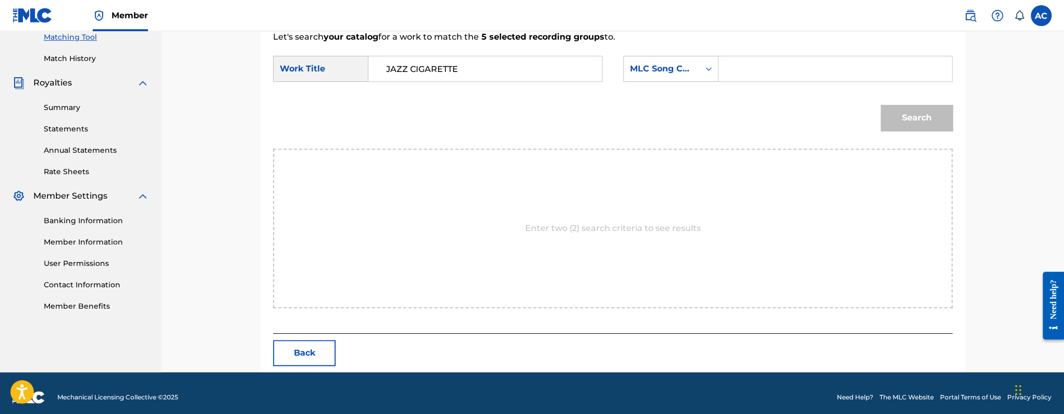
click at [753, 71] on input "Search Form" at bounding box center [835, 68] width 216 height 25
paste input "J59VSE"
type input "J59VSE"
click at [919, 114] on button "Search" at bounding box center [916, 118] width 72 height 26
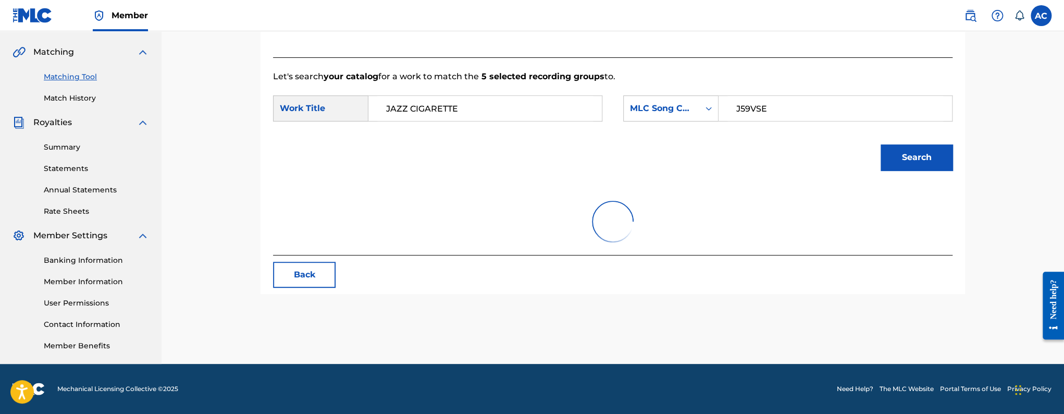
scroll to position [249, 0]
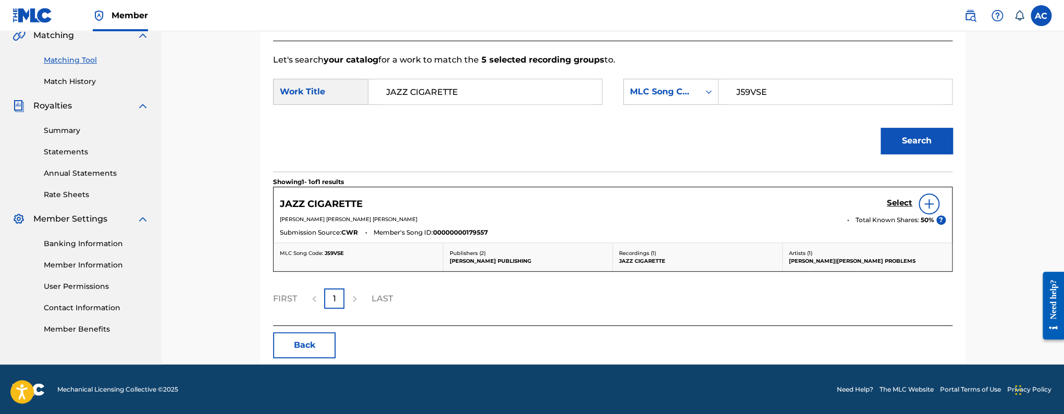
click at [905, 204] on h5 "Select" at bounding box center [900, 203] width 26 height 10
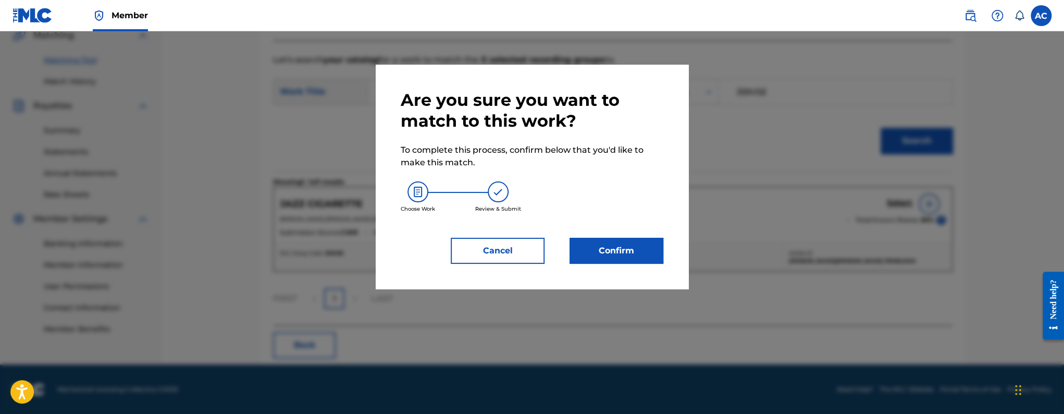
click at [602, 238] on button "Confirm" at bounding box center [616, 251] width 94 height 26
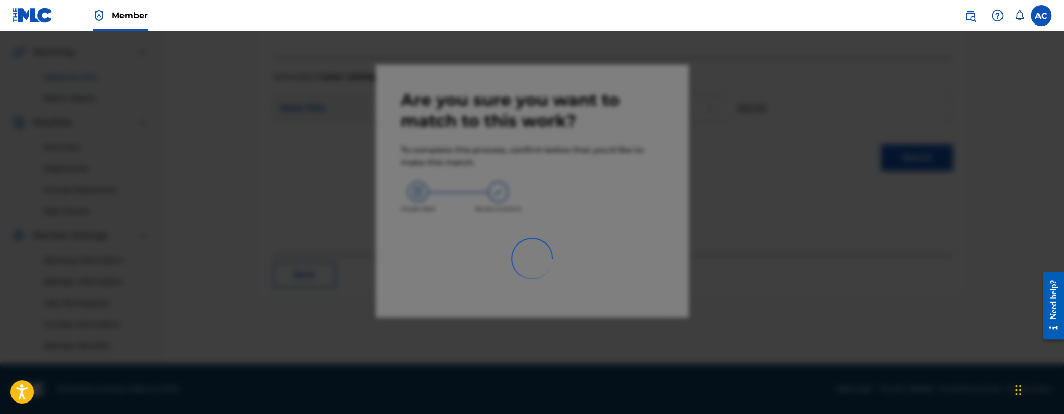
scroll to position [232, 0]
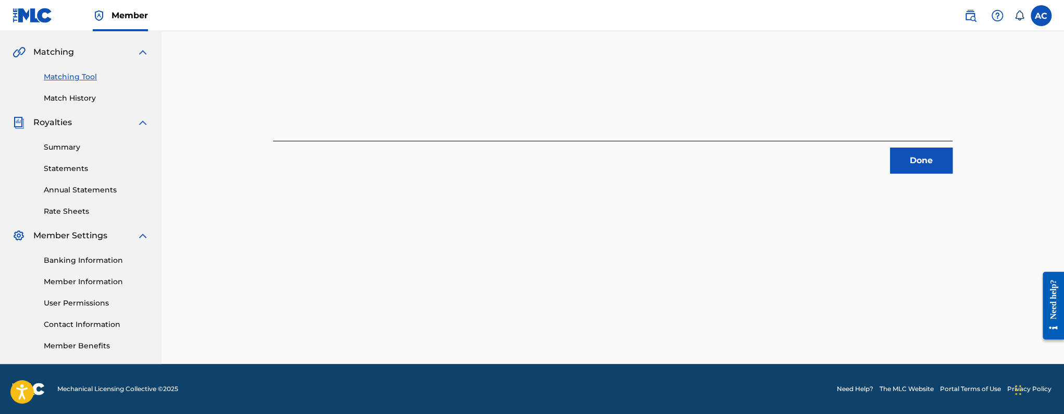
click at [932, 168] on button "Done" at bounding box center [921, 160] width 63 height 26
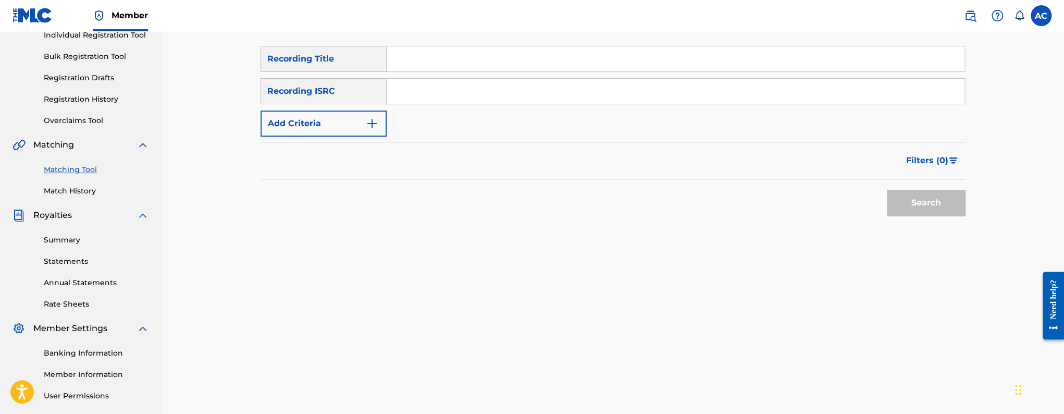
scroll to position [140, 0]
click at [446, 86] on input "Search Form" at bounding box center [676, 91] width 578 height 25
paste input "QZWFF2466712"
type input "QZWFF2466712"
click at [887, 190] on button "Search" at bounding box center [926, 203] width 78 height 26
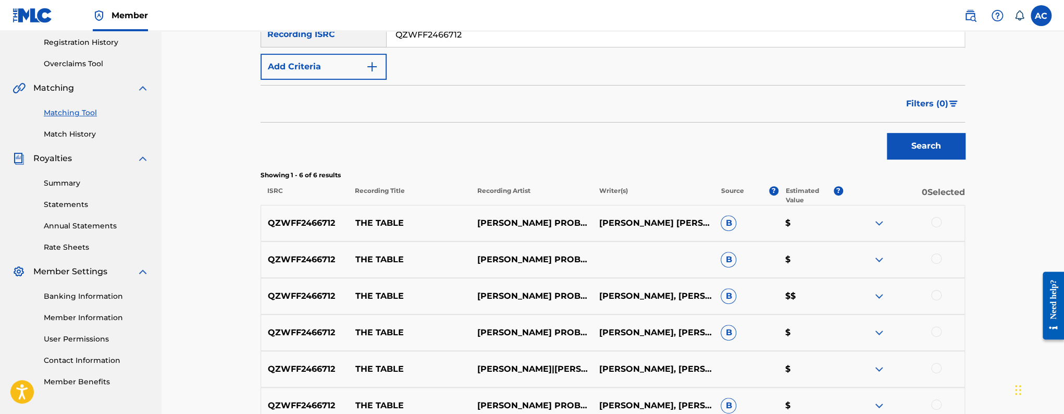
scroll to position [240, 0]
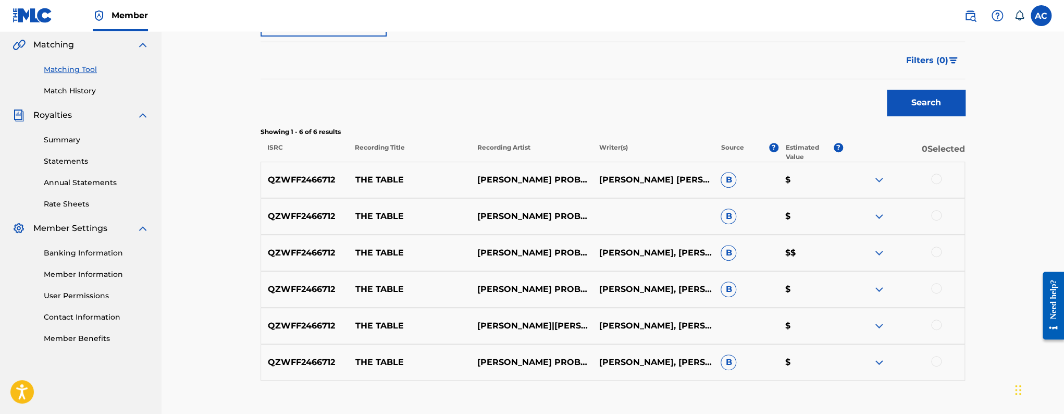
click at [937, 180] on div at bounding box center [936, 178] width 10 height 10
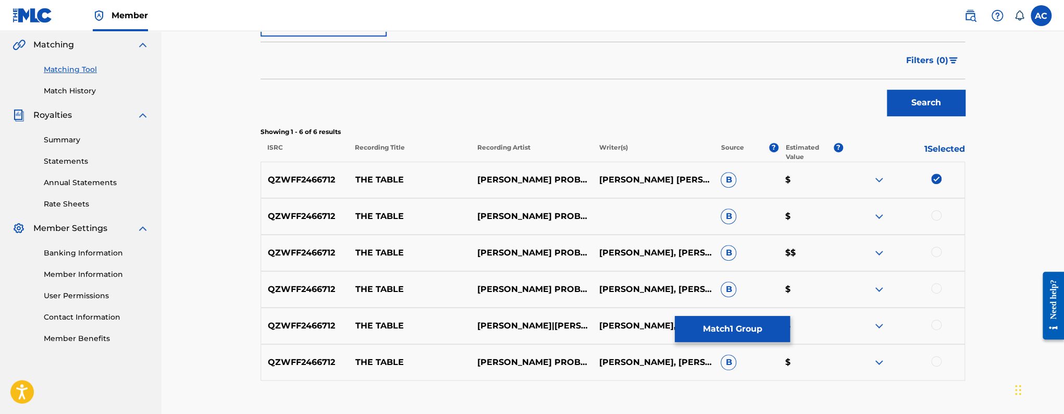
click at [938, 211] on div at bounding box center [936, 215] width 10 height 10
click at [937, 252] on div at bounding box center [936, 251] width 10 height 10
click at [937, 284] on div at bounding box center [936, 288] width 10 height 10
click at [937, 325] on div at bounding box center [936, 324] width 10 height 10
click at [935, 359] on div at bounding box center [936, 361] width 10 height 10
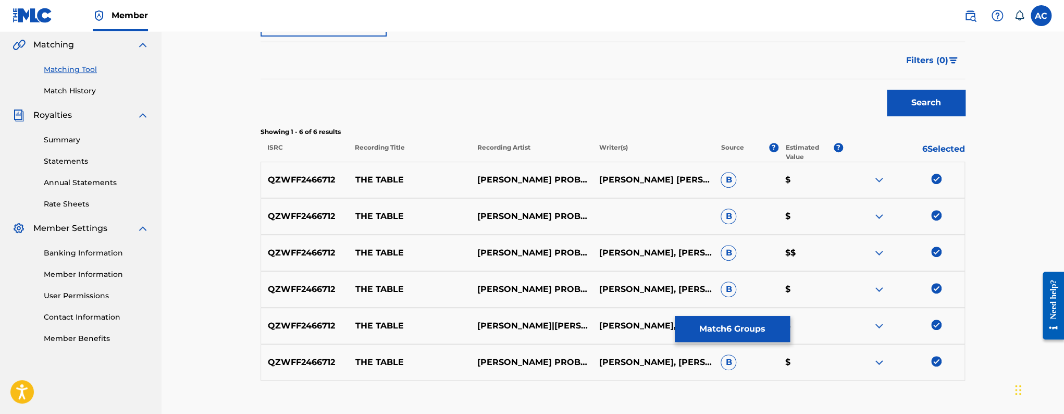
click at [749, 338] on button "Match 6 Groups" at bounding box center [732, 329] width 115 height 26
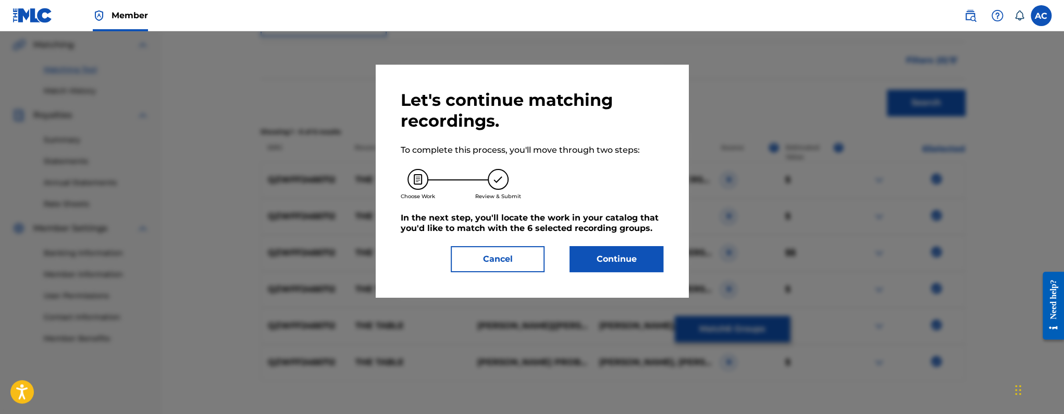
click at [606, 270] on button "Continue" at bounding box center [616, 259] width 94 height 26
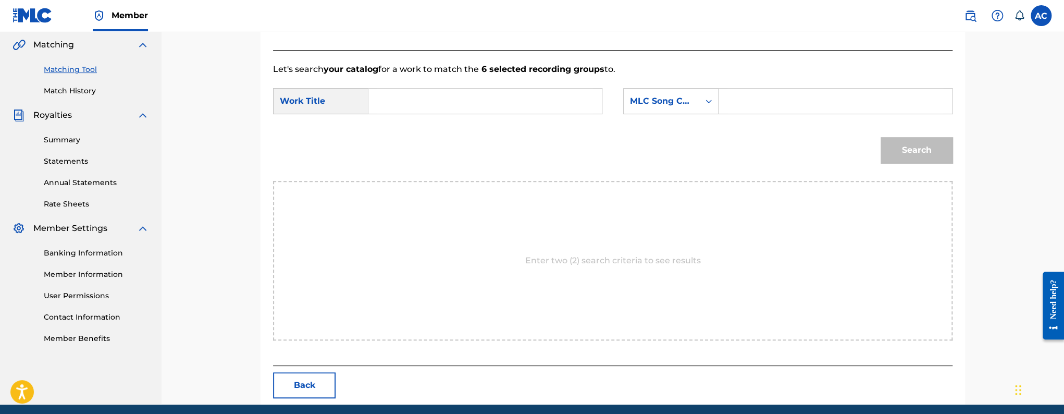
click at [464, 107] on input "Search Form" at bounding box center [485, 101] width 216 height 25
paste input "THE TABLE"
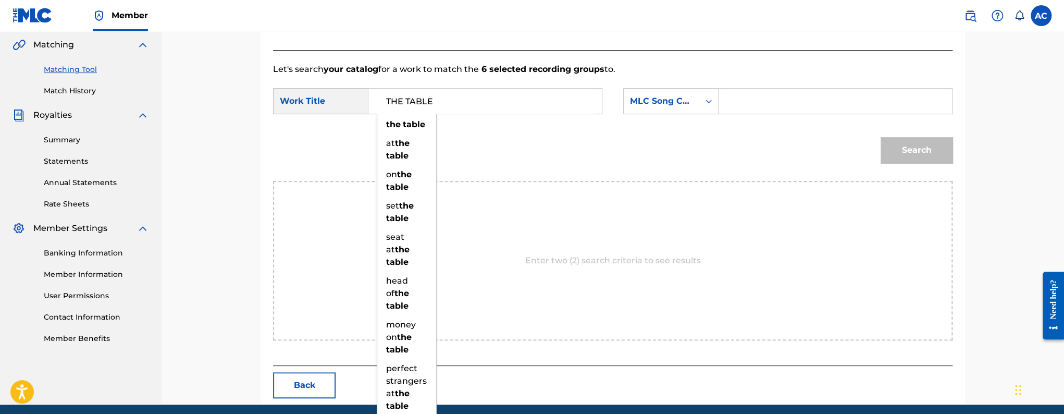
type input "THE TABLE"
click at [744, 86] on form "SearchWithCriteriae2a7c794-5108-4d35-a620-c6424d796104 Work Title THE TABLE the…" at bounding box center [612, 128] width 679 height 105
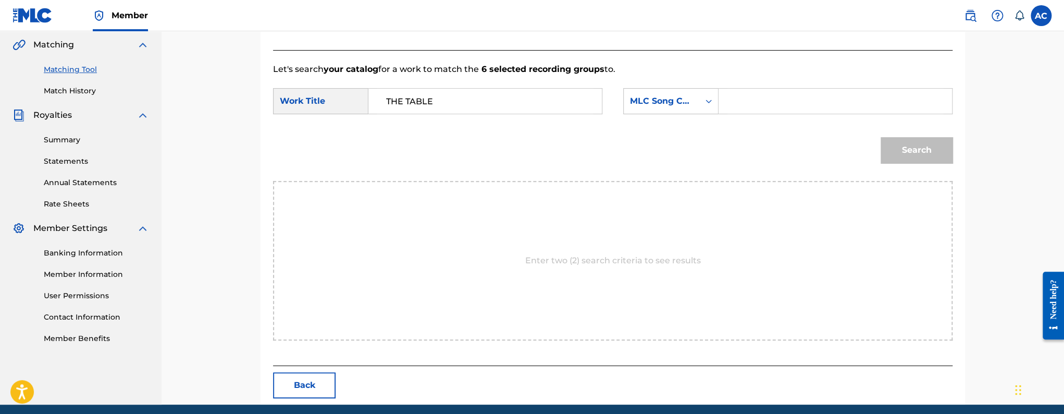
click at [727, 105] on input "Search Form" at bounding box center [835, 101] width 216 height 25
paste input "TW6HIR"
type input "TW6HIR"
click at [883, 148] on button "Search" at bounding box center [916, 150] width 72 height 26
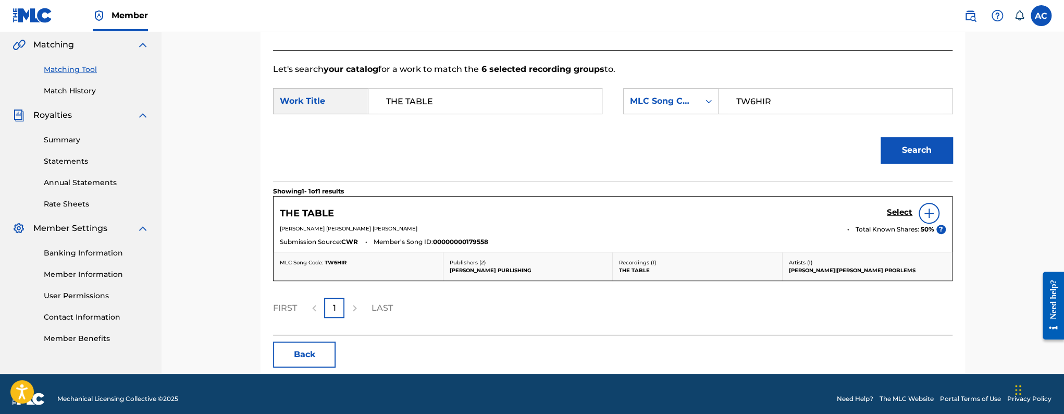
click at [899, 212] on h5 "Select" at bounding box center [900, 212] width 26 height 10
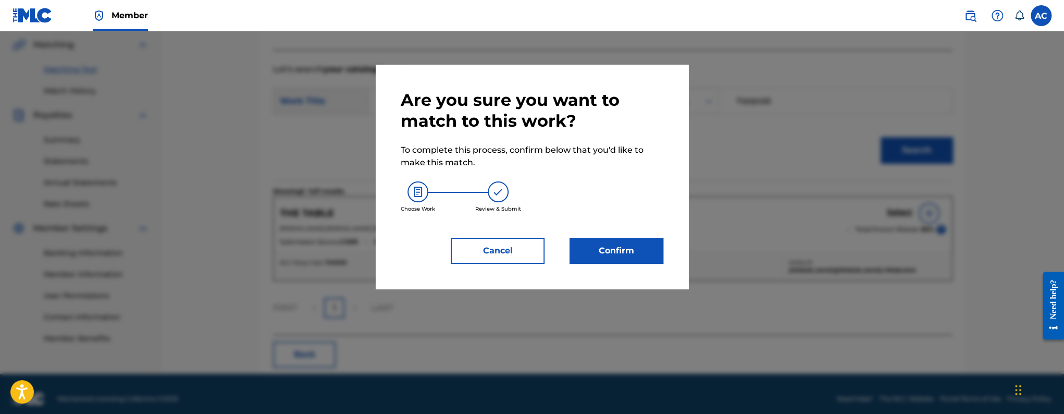
click at [578, 242] on button "Confirm" at bounding box center [616, 251] width 94 height 26
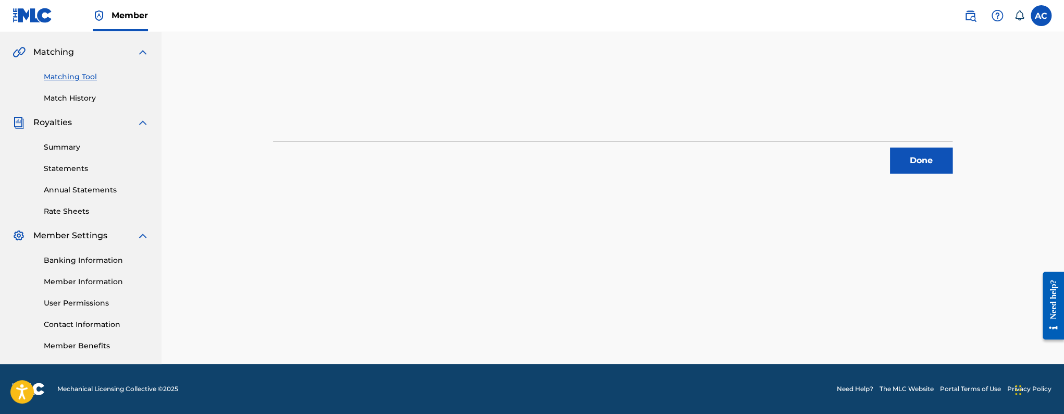
click at [920, 183] on div "6 Recording Groups are pending usage match to the work THE TABLE . Congratulati…" at bounding box center [612, 94] width 729 height 539
click at [918, 176] on div "6 Recording Groups are pending usage match to the work THE TABLE . Congratulati…" at bounding box center [612, 94] width 729 height 539
click at [916, 170] on button "Done" at bounding box center [921, 160] width 63 height 26
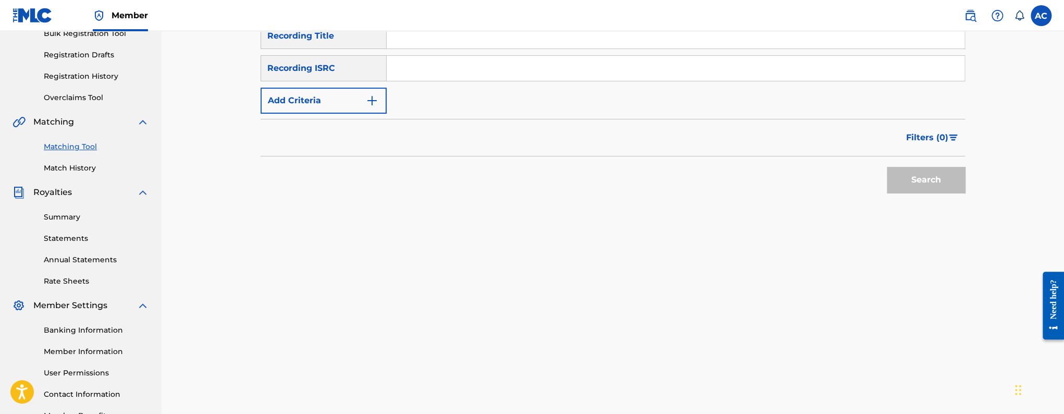
scroll to position [130, 0]
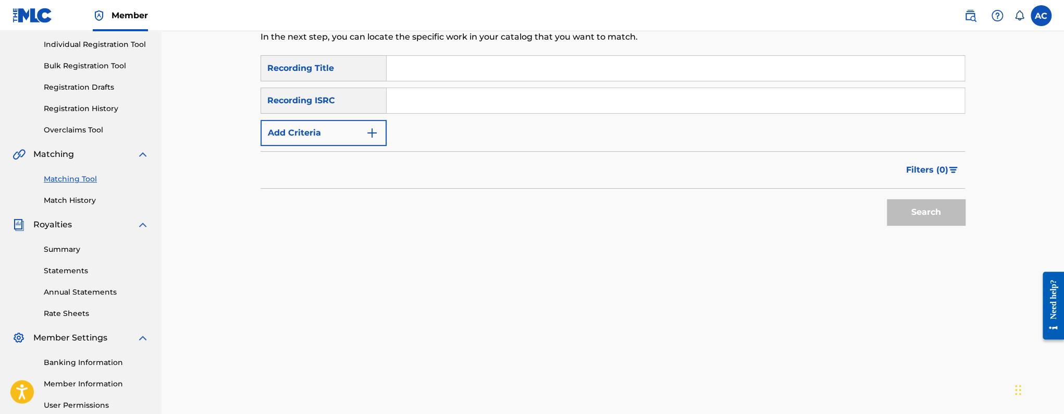
click at [413, 106] on input "Search Form" at bounding box center [676, 100] width 578 height 25
paste input "QZZ7X2469719"
type input "QZZ7X2469719"
click at [887, 199] on button "Search" at bounding box center [926, 212] width 78 height 26
